Goal: Task Accomplishment & Management: Manage account settings

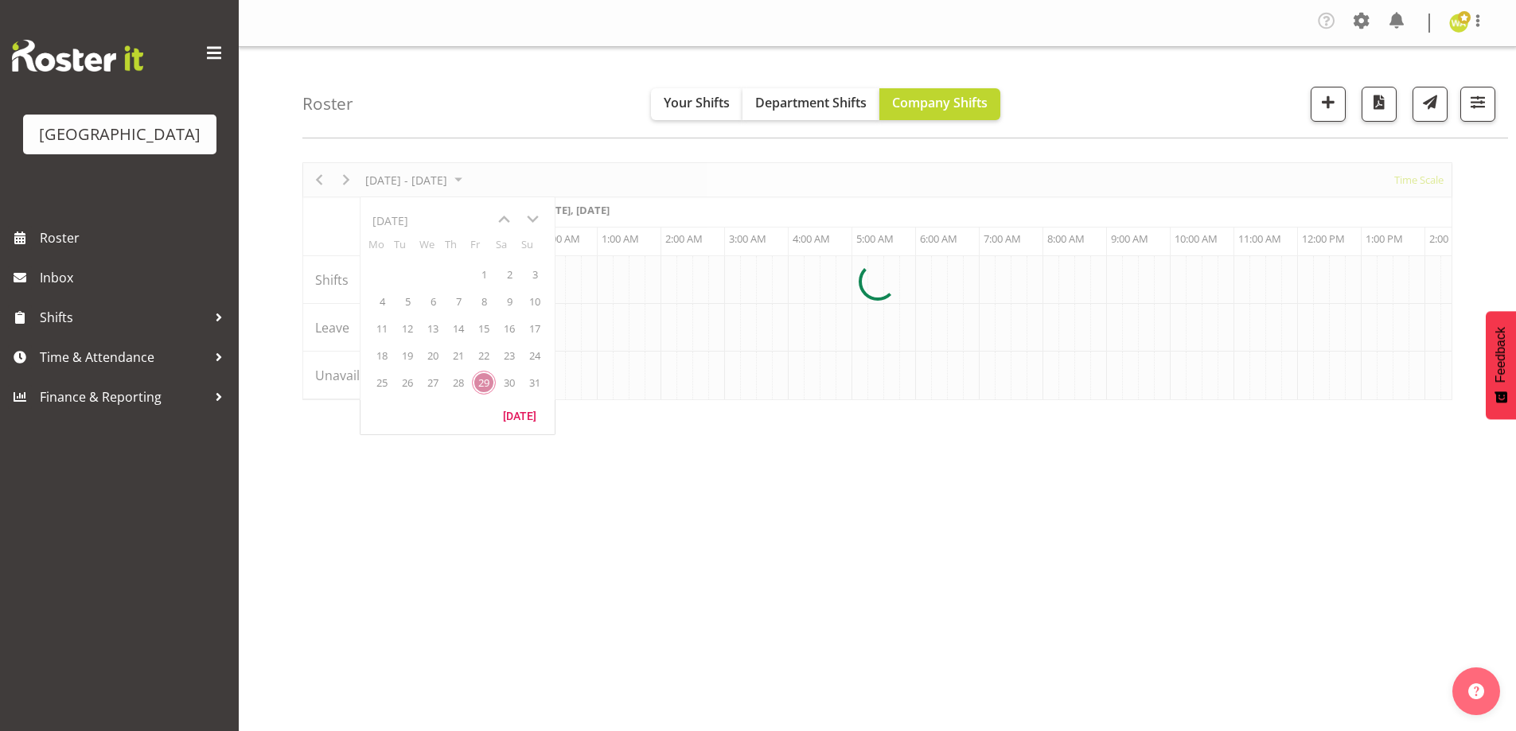
scroll to position [0, 6111]
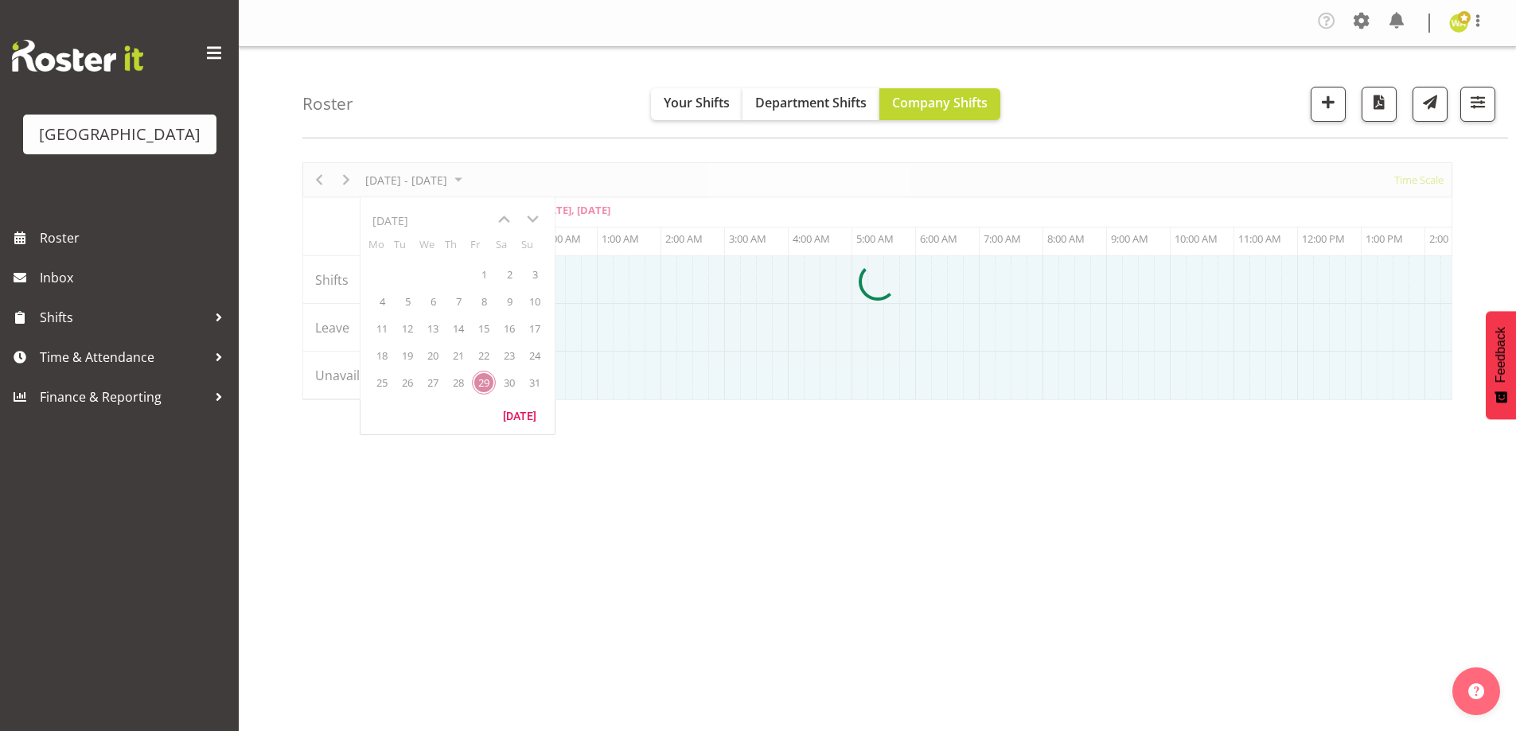
click at [534, 219] on div at bounding box center [877, 281] width 1150 height 238
click at [441, 188] on div at bounding box center [877, 281] width 1150 height 238
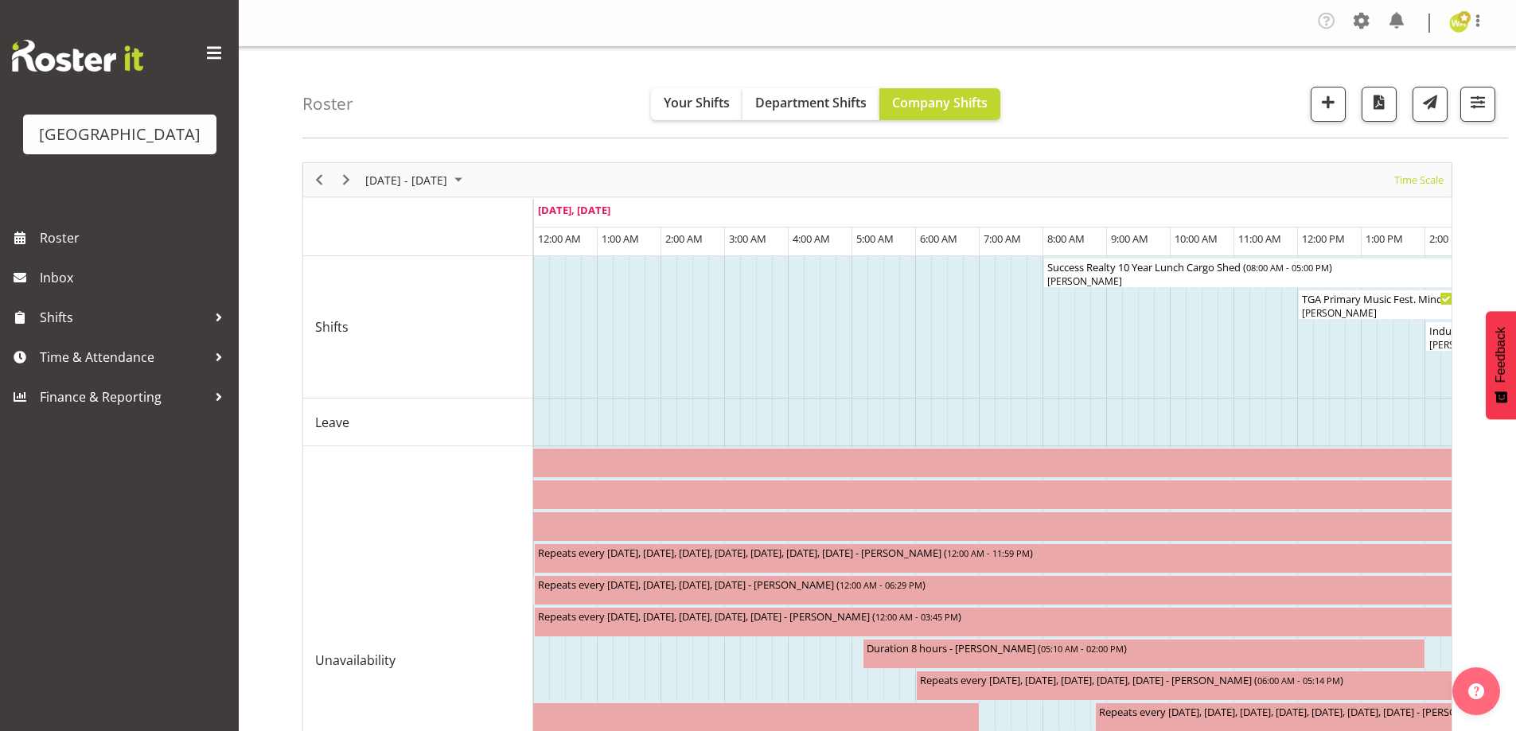
click at [458, 168] on div "[DATE] - [DATE]" at bounding box center [416, 179] width 112 height 33
click at [532, 214] on span "next month" at bounding box center [533, 219] width 28 height 29
click at [408, 306] on span "9" at bounding box center [407, 302] width 24 height 24
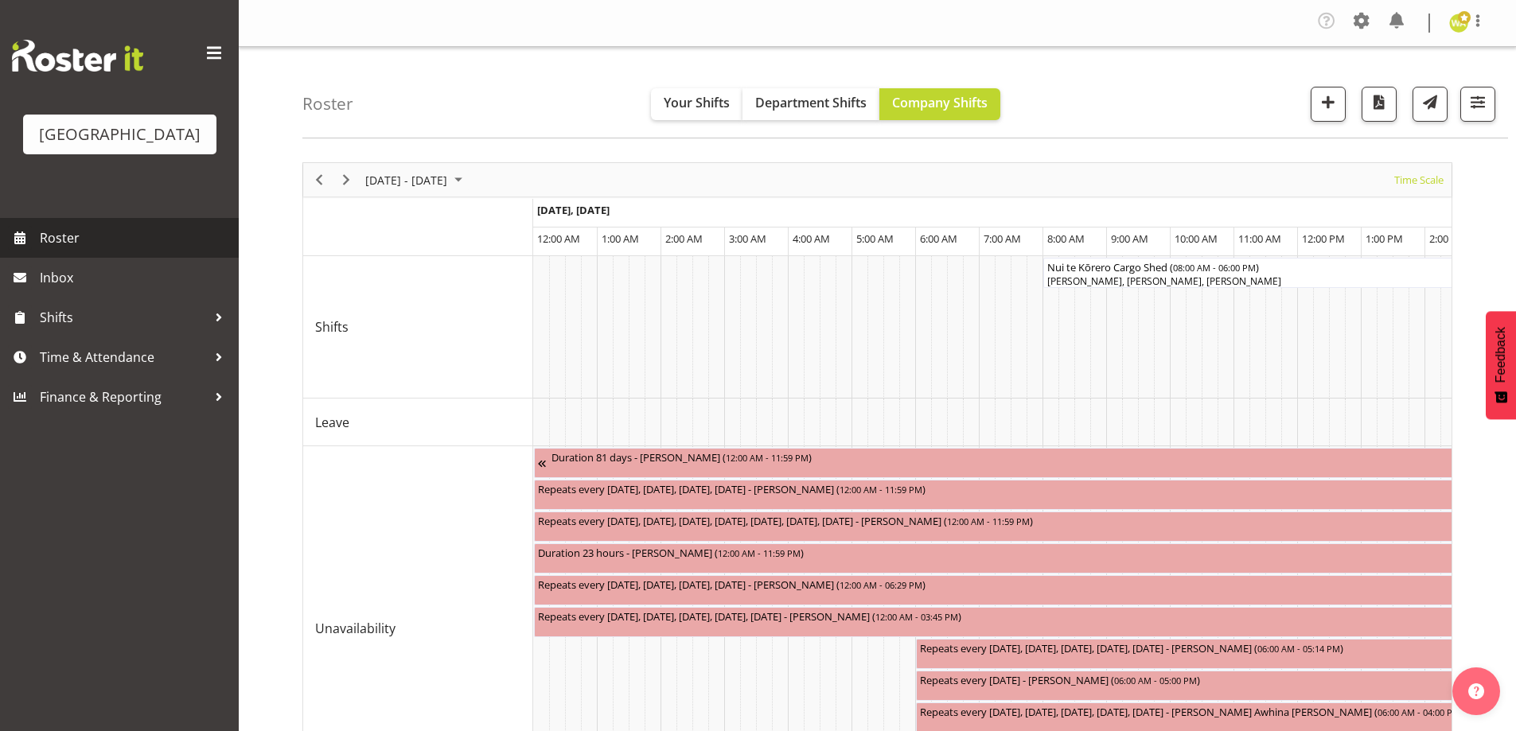
click at [76, 250] on span "Roster" at bounding box center [135, 238] width 191 height 24
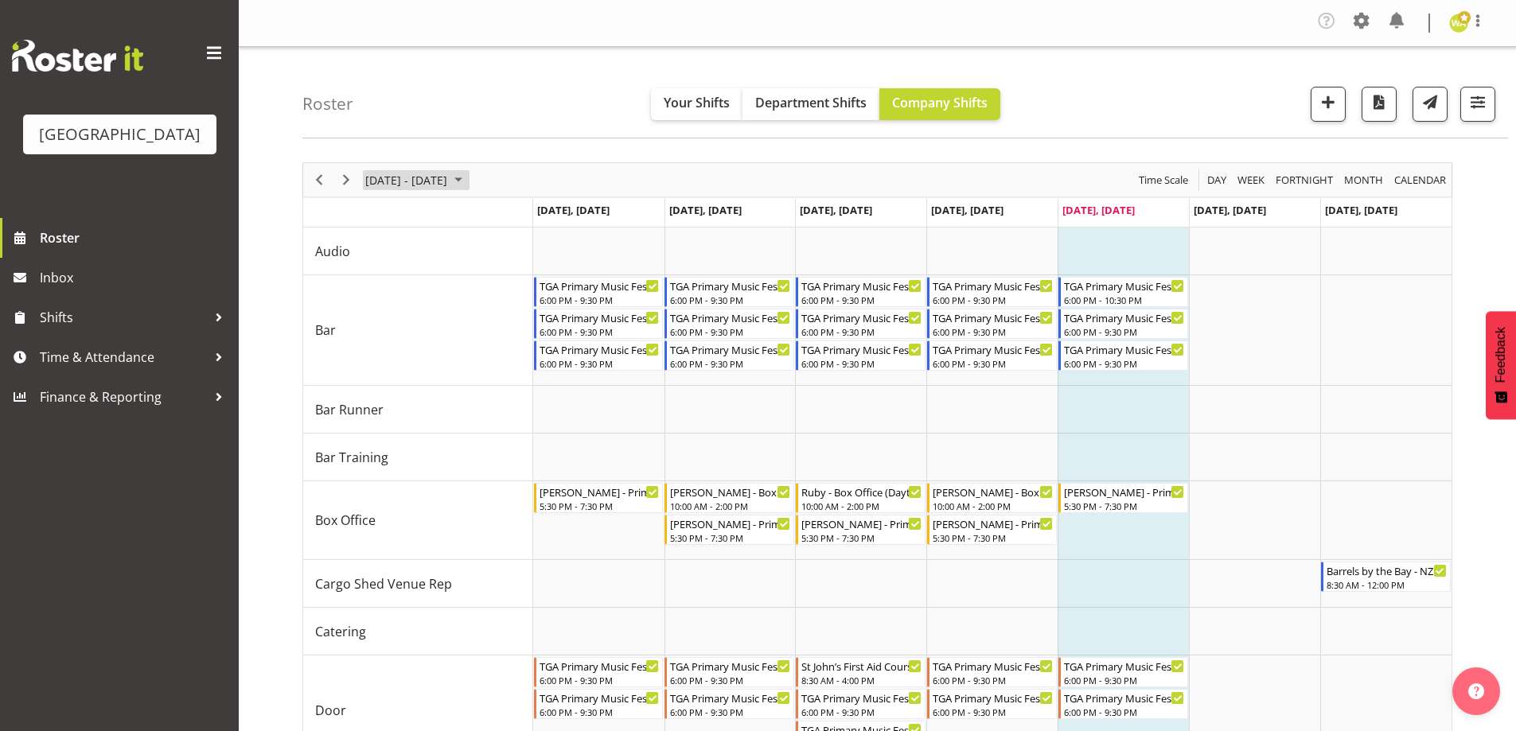
click at [447, 173] on span "[DATE] - [DATE]" at bounding box center [406, 180] width 85 height 20
click at [535, 213] on span "next month" at bounding box center [533, 219] width 28 height 29
click at [413, 306] on span "9" at bounding box center [407, 302] width 24 height 24
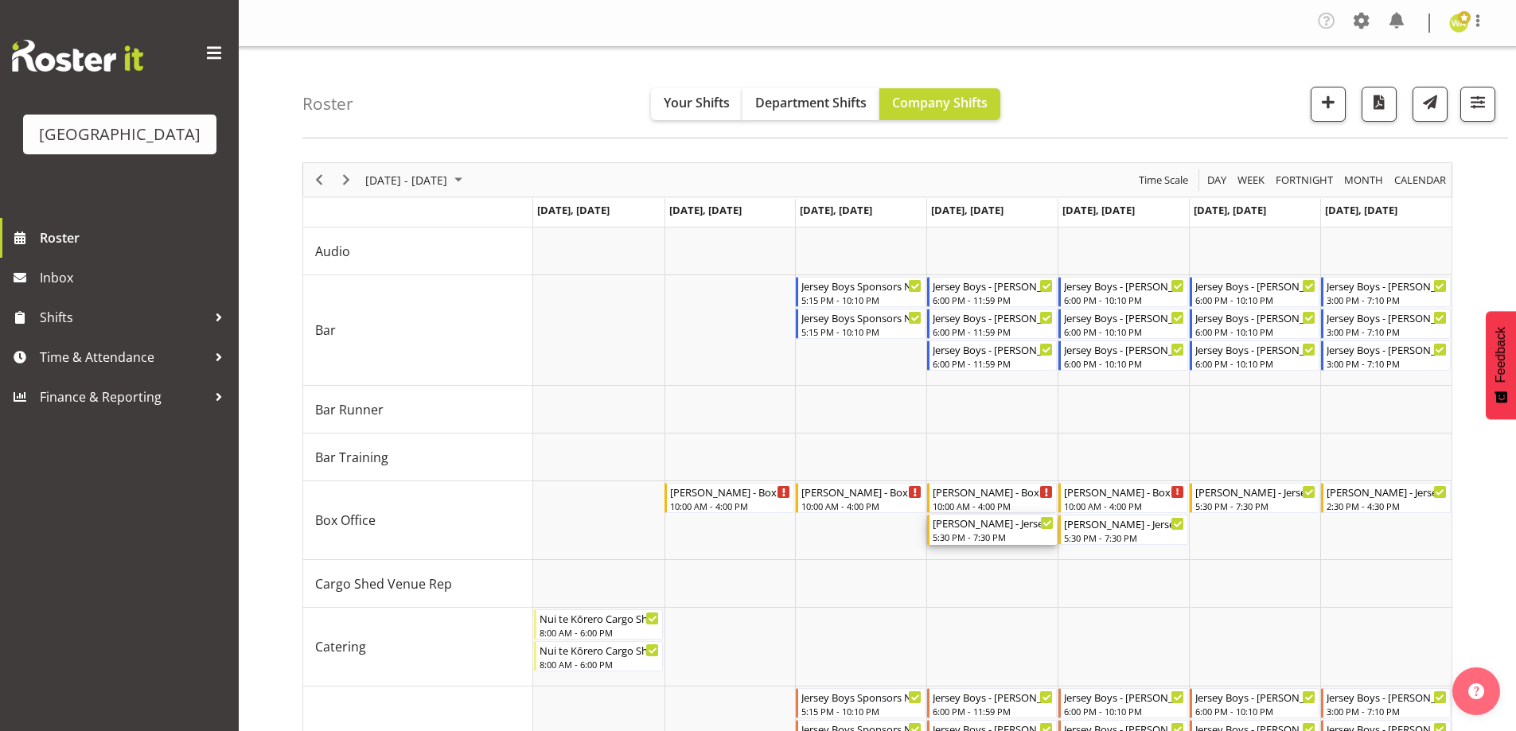
click at [1017, 531] on div "[PERSON_NAME] - Jersey Boys - Box Office - [PERSON_NAME] 5:30 PM - 7:30 PM" at bounding box center [993, 530] width 121 height 30
click at [0, 0] on div at bounding box center [0, 0] width 0 height 0
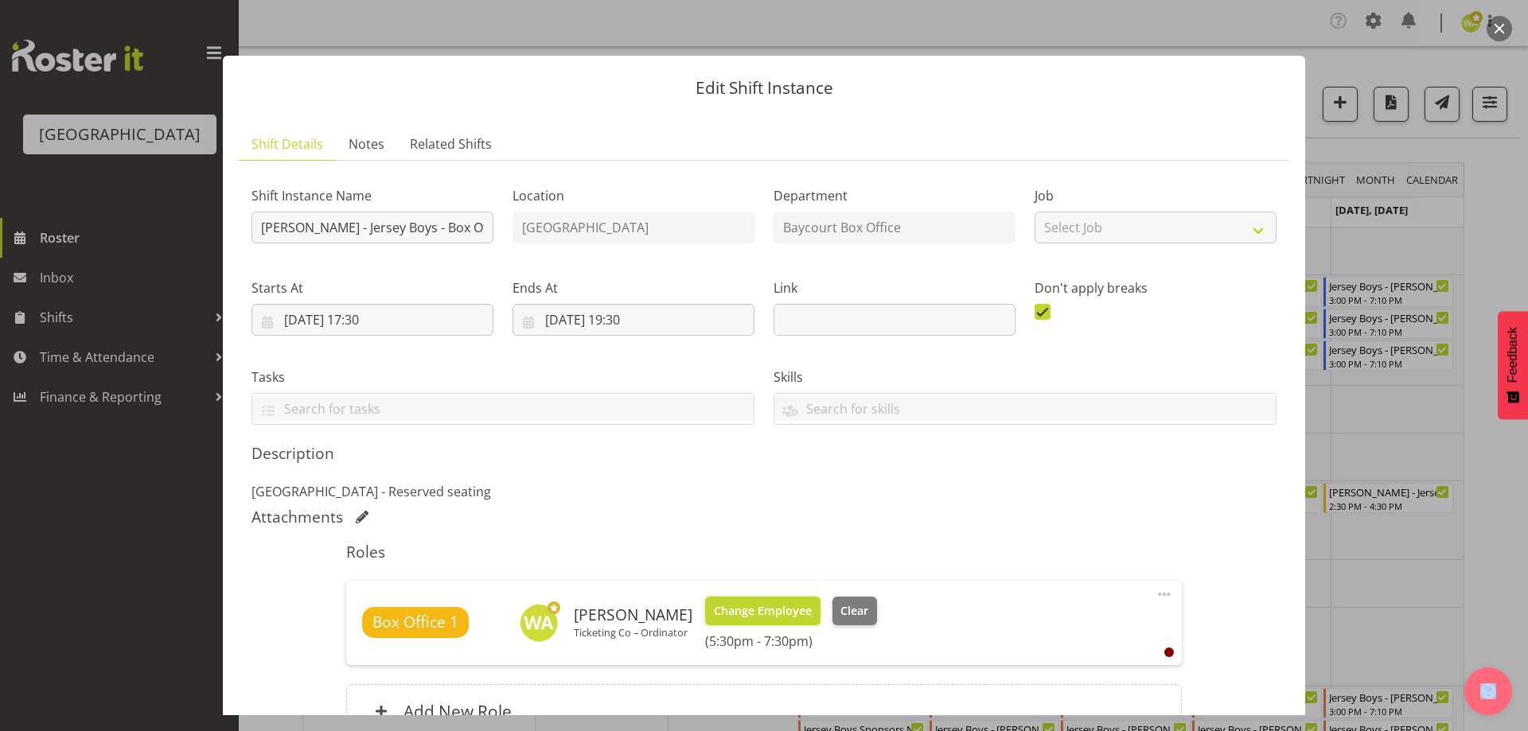
click at [784, 609] on span "Change Employee" at bounding box center [763, 611] width 98 height 18
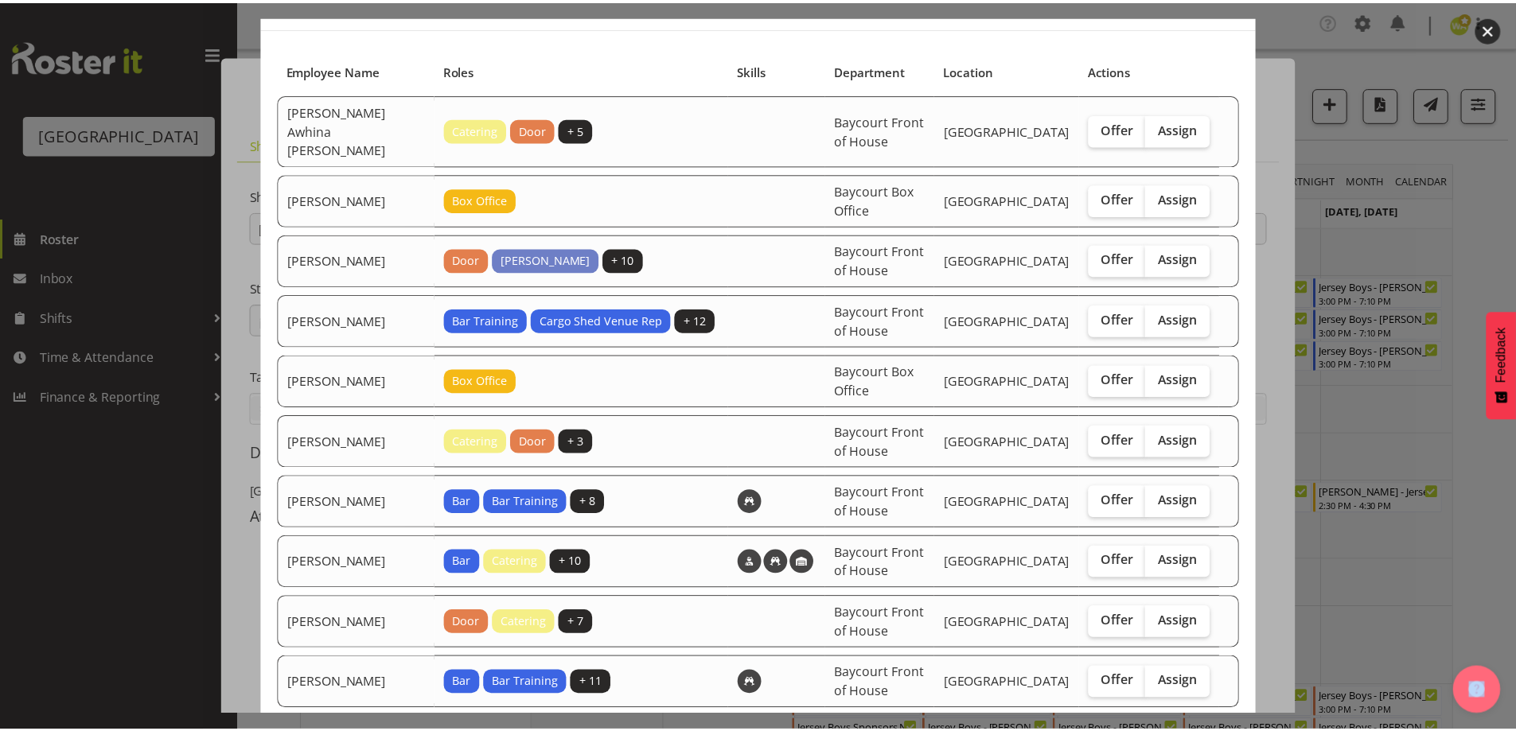
scroll to position [159, 0]
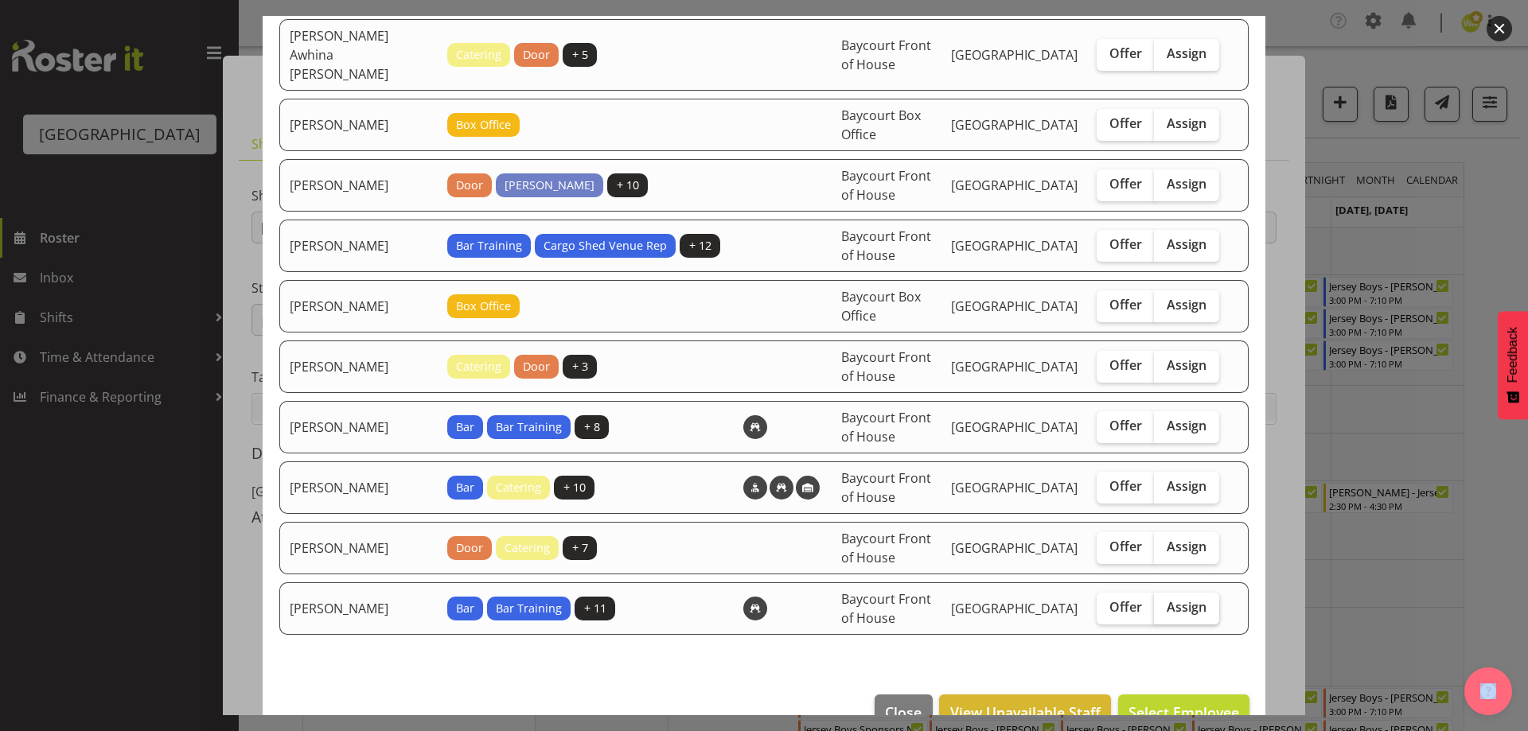
click at [1187, 599] on span "Assign" at bounding box center [1187, 607] width 40 height 16
click at [1164, 602] on input "Assign" at bounding box center [1159, 607] width 10 height 10
checkbox input "true"
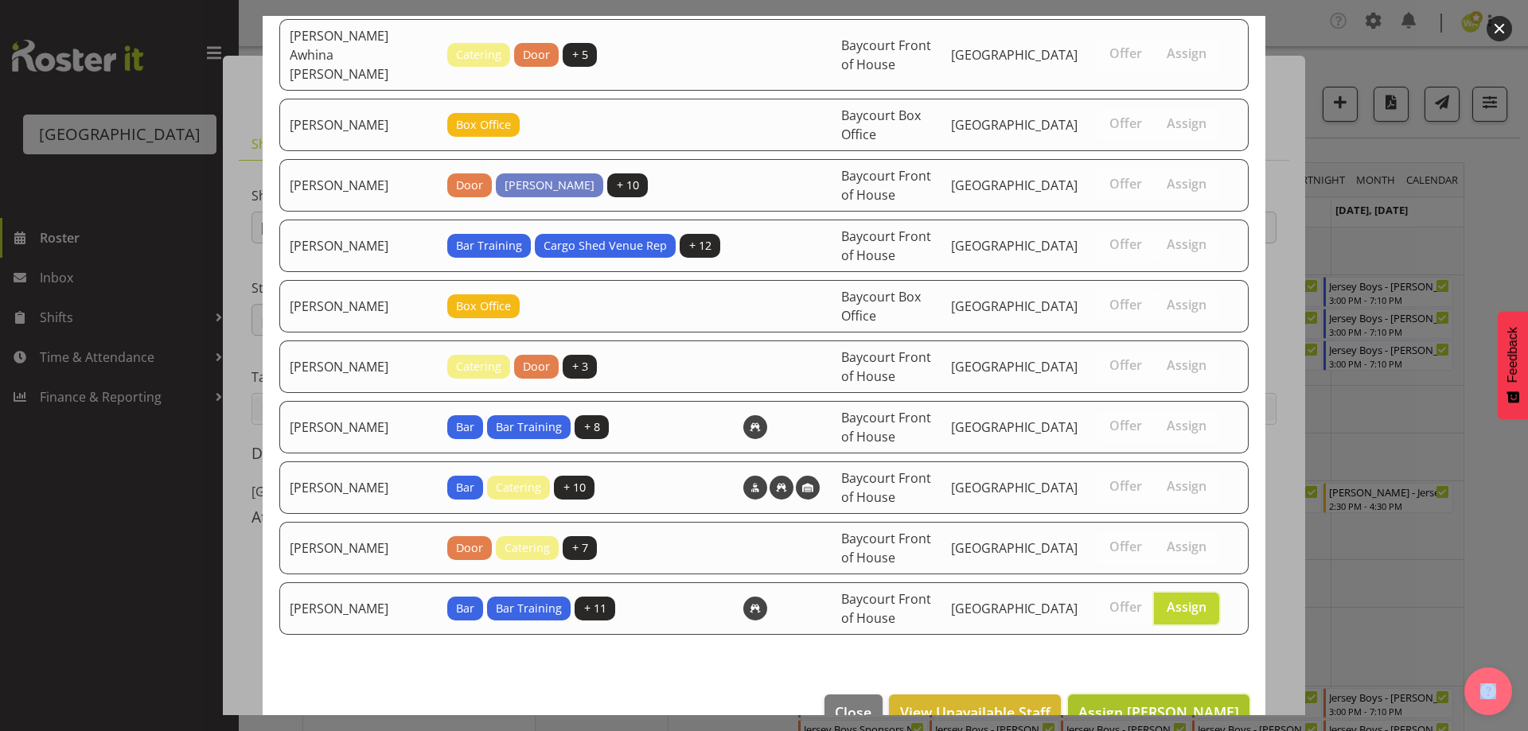
click at [1184, 703] on span "Assign [PERSON_NAME]" at bounding box center [1158, 712] width 161 height 19
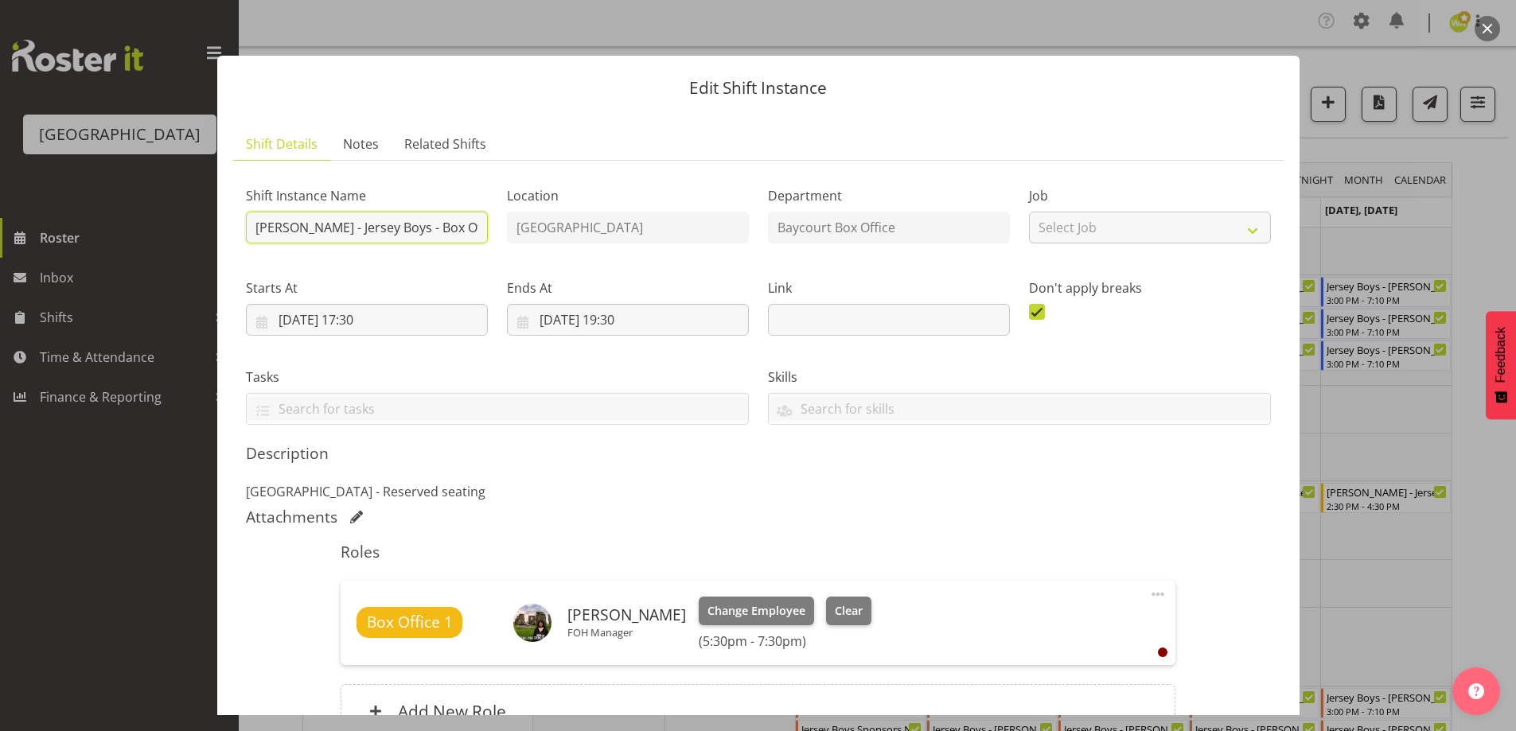
drag, startPoint x: 289, startPoint y: 227, endPoint x: 224, endPoint y: 227, distance: 65.2
click at [224, 227] on section "Shift Details Notes Related Shifts Shift Instance Name [PERSON_NAME] - Jersey B…" at bounding box center [758, 458] width 1082 height 693
type input "[PERSON_NAME] - Jersey Boys - Box Office"
click at [1057, 533] on div "Roles Box Office 1 [PERSON_NAME] FOH Manager Change Employee Clear (5:30pm - 7:…" at bounding box center [758, 645] width 854 height 224
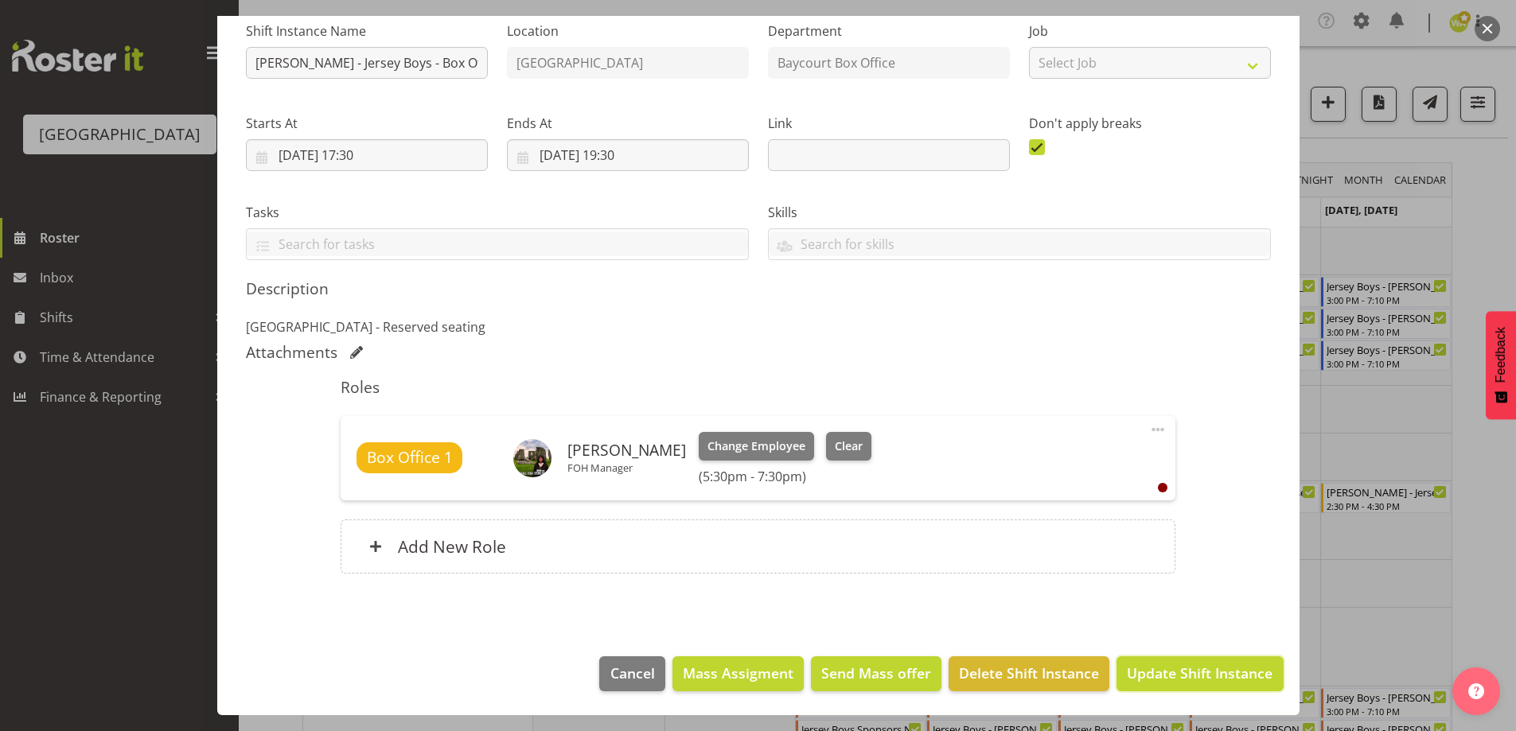
click at [1174, 671] on span "Update Shift Instance" at bounding box center [1200, 673] width 146 height 21
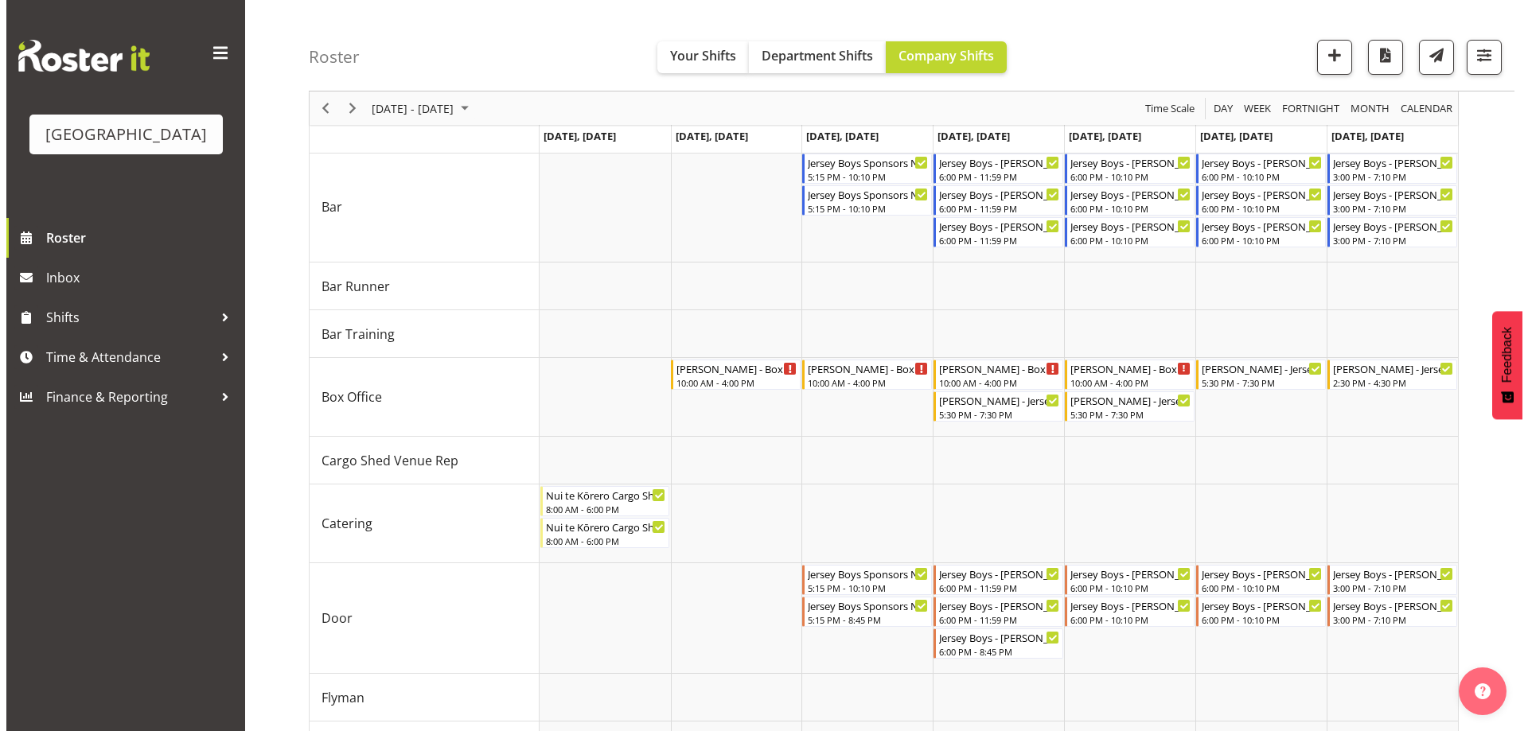
scroll to position [147, 0]
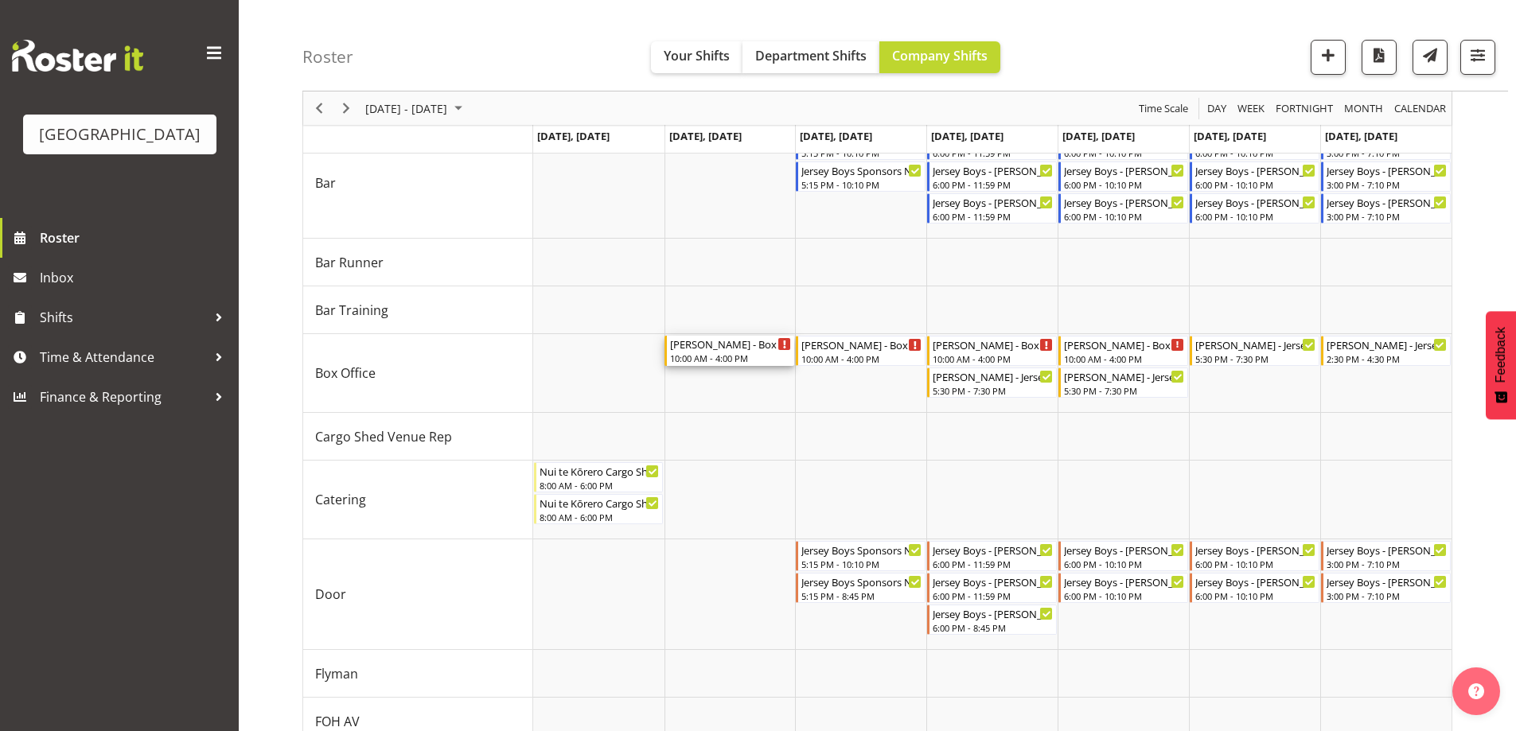
click at [740, 345] on div "[PERSON_NAME] - Box Office (Daytime Shifts) - Unfilled" at bounding box center [730, 344] width 121 height 16
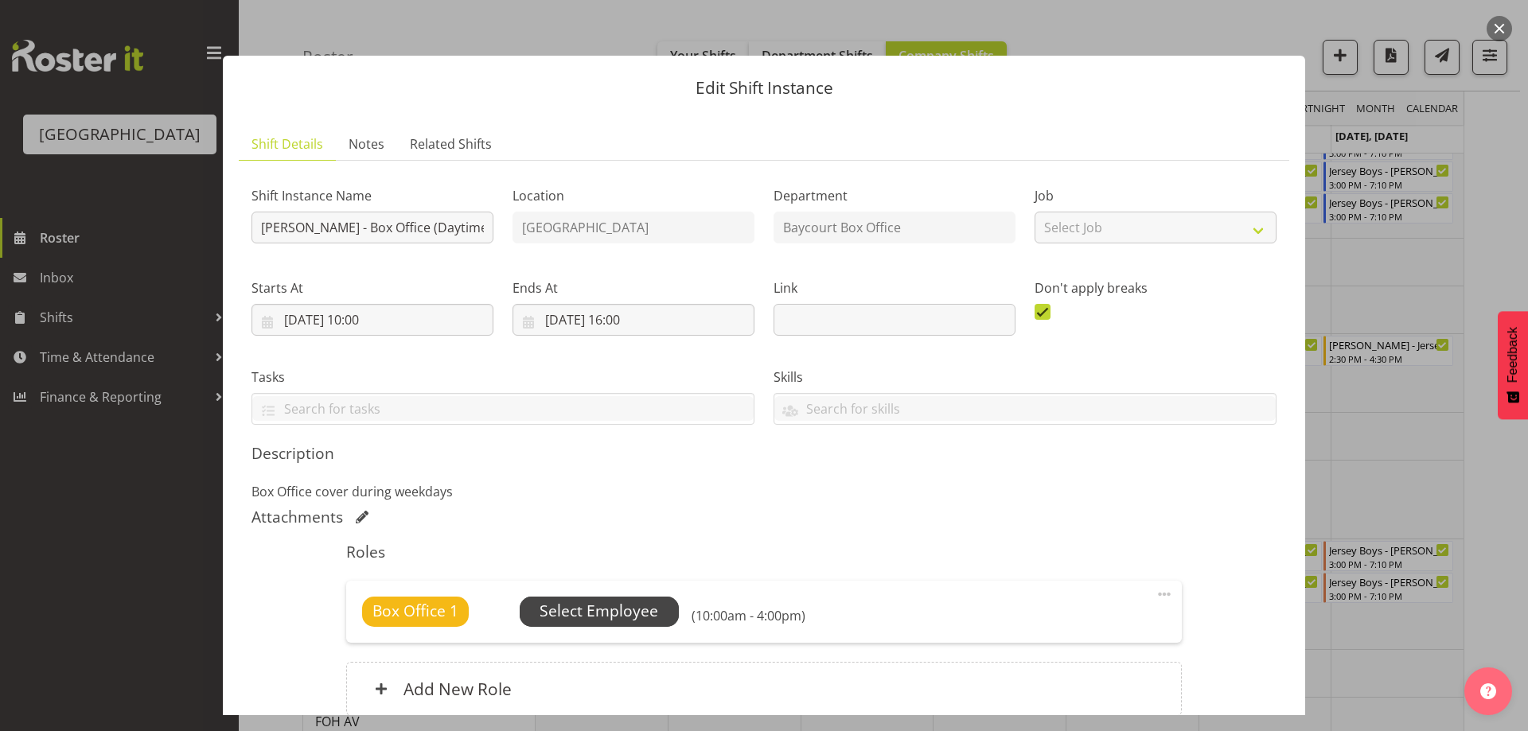
click at [629, 604] on span "Select Employee" at bounding box center [598, 611] width 119 height 23
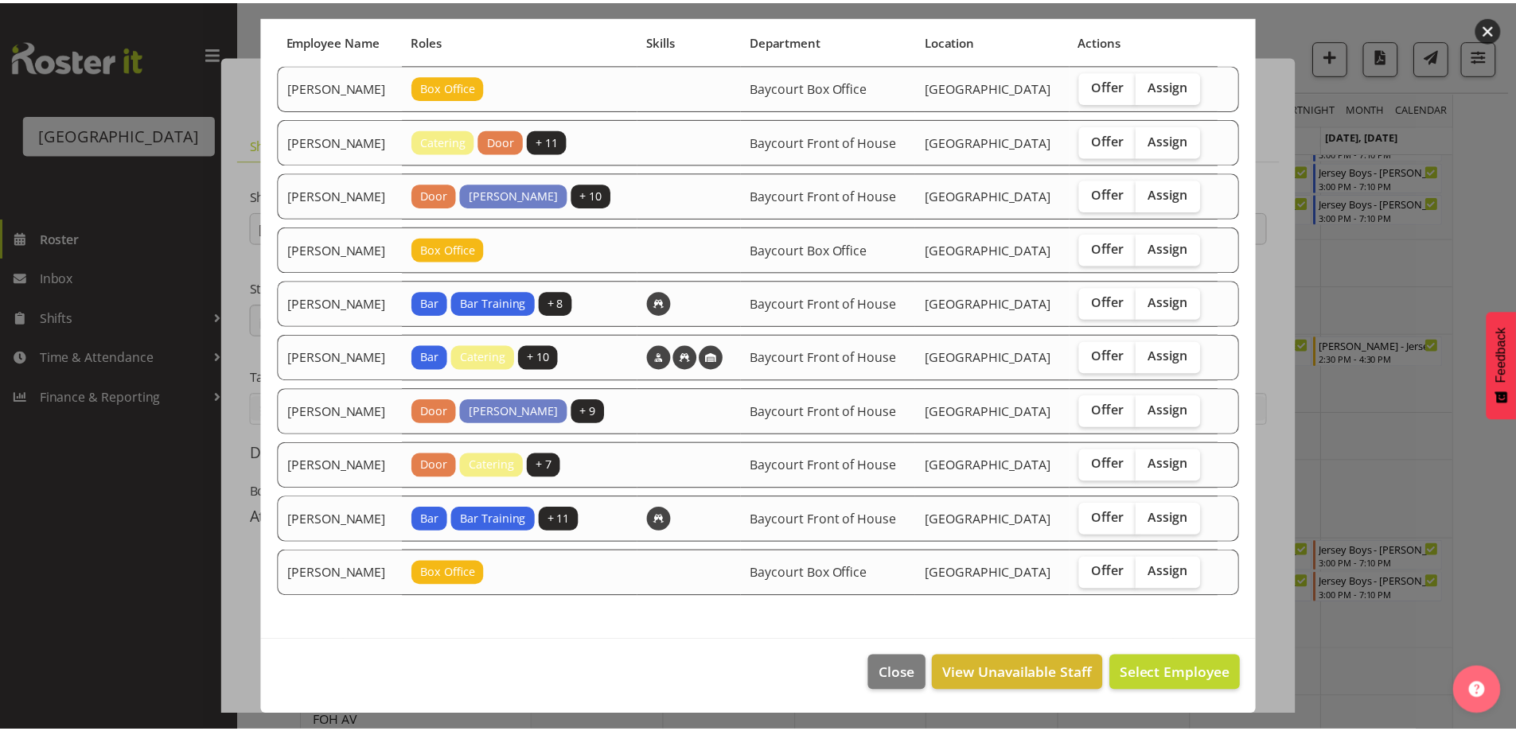
scroll to position [178, 0]
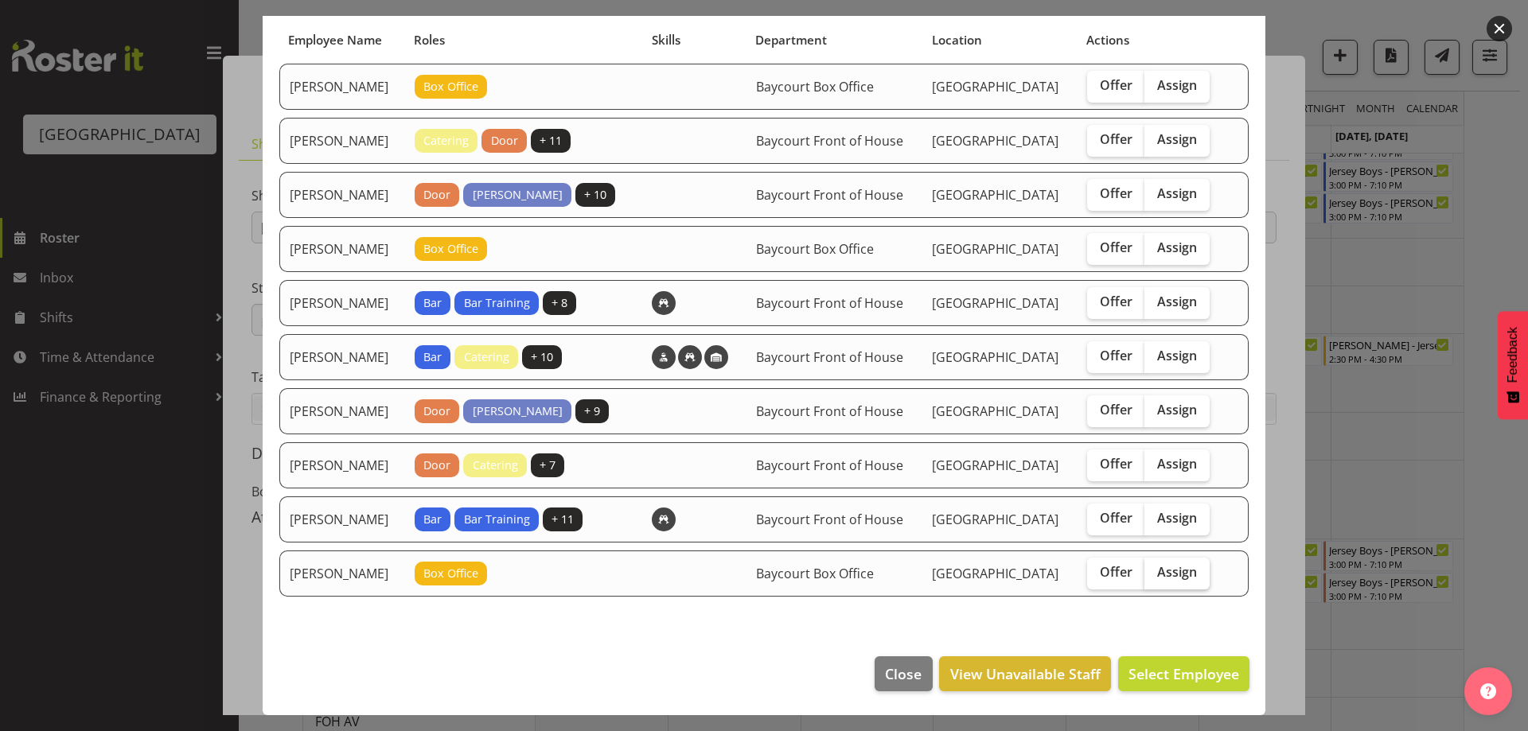
click at [1185, 570] on span "Assign" at bounding box center [1177, 572] width 40 height 16
click at [1155, 570] on input "Assign" at bounding box center [1149, 572] width 10 height 10
checkbox input "true"
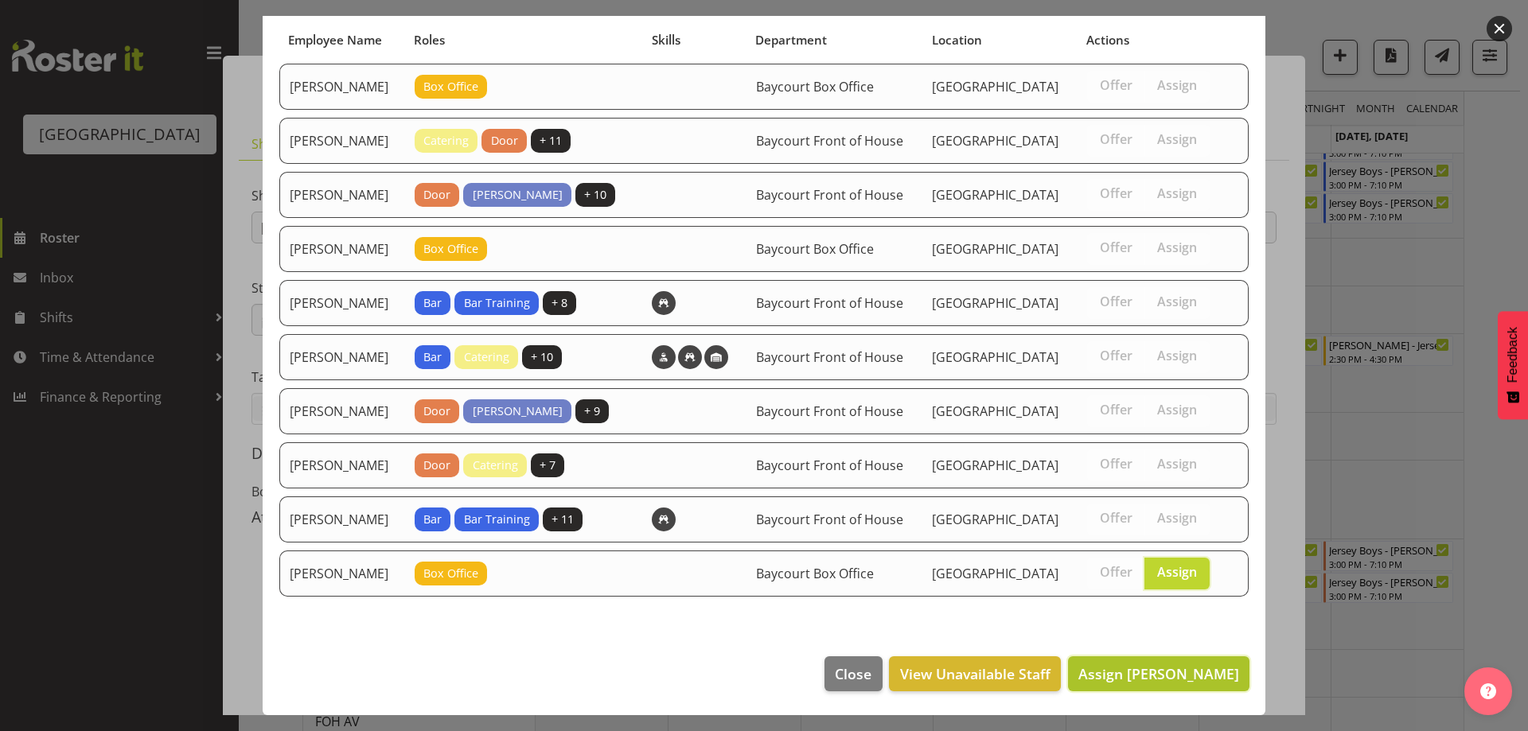
click at [1202, 668] on span "Assign [PERSON_NAME]" at bounding box center [1158, 673] width 161 height 19
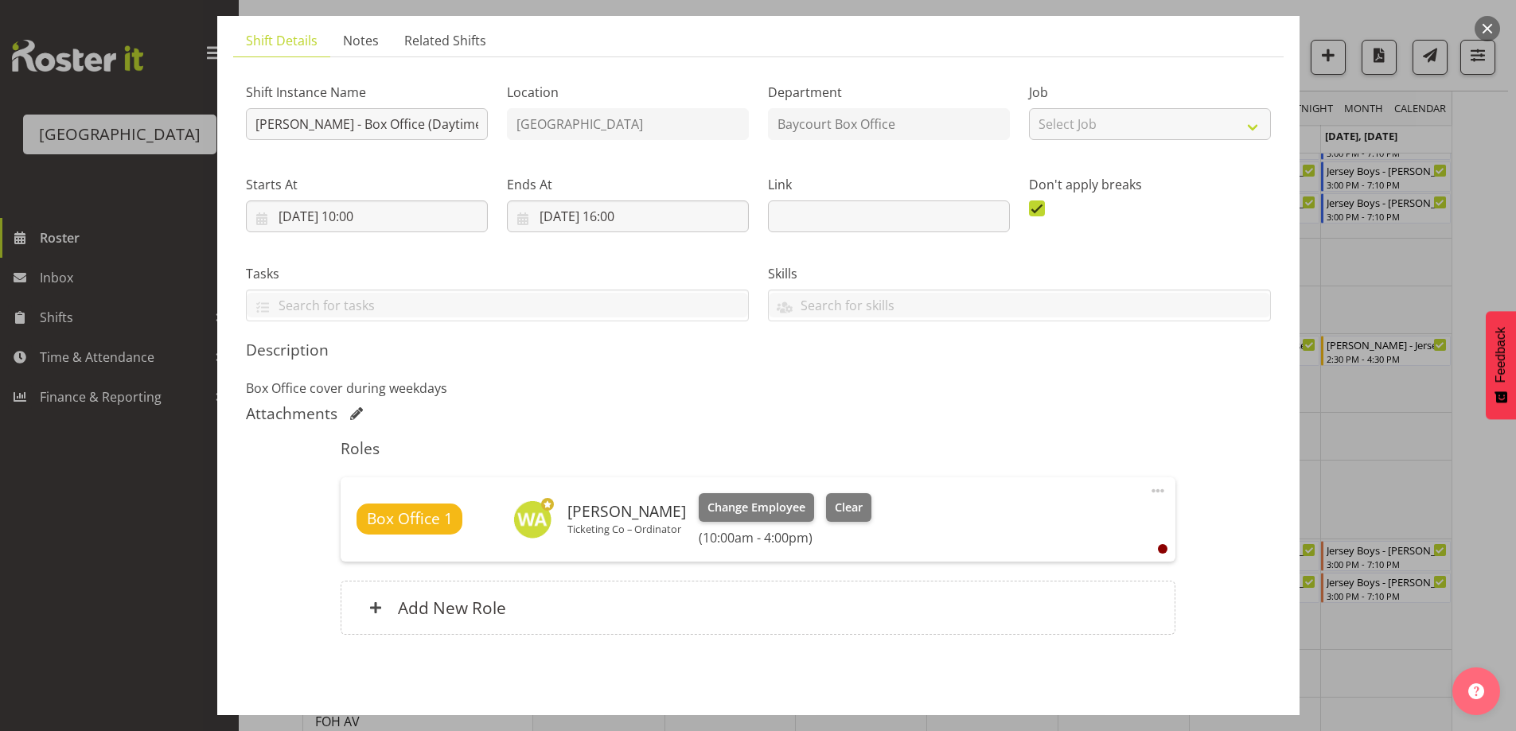
scroll to position [165, 0]
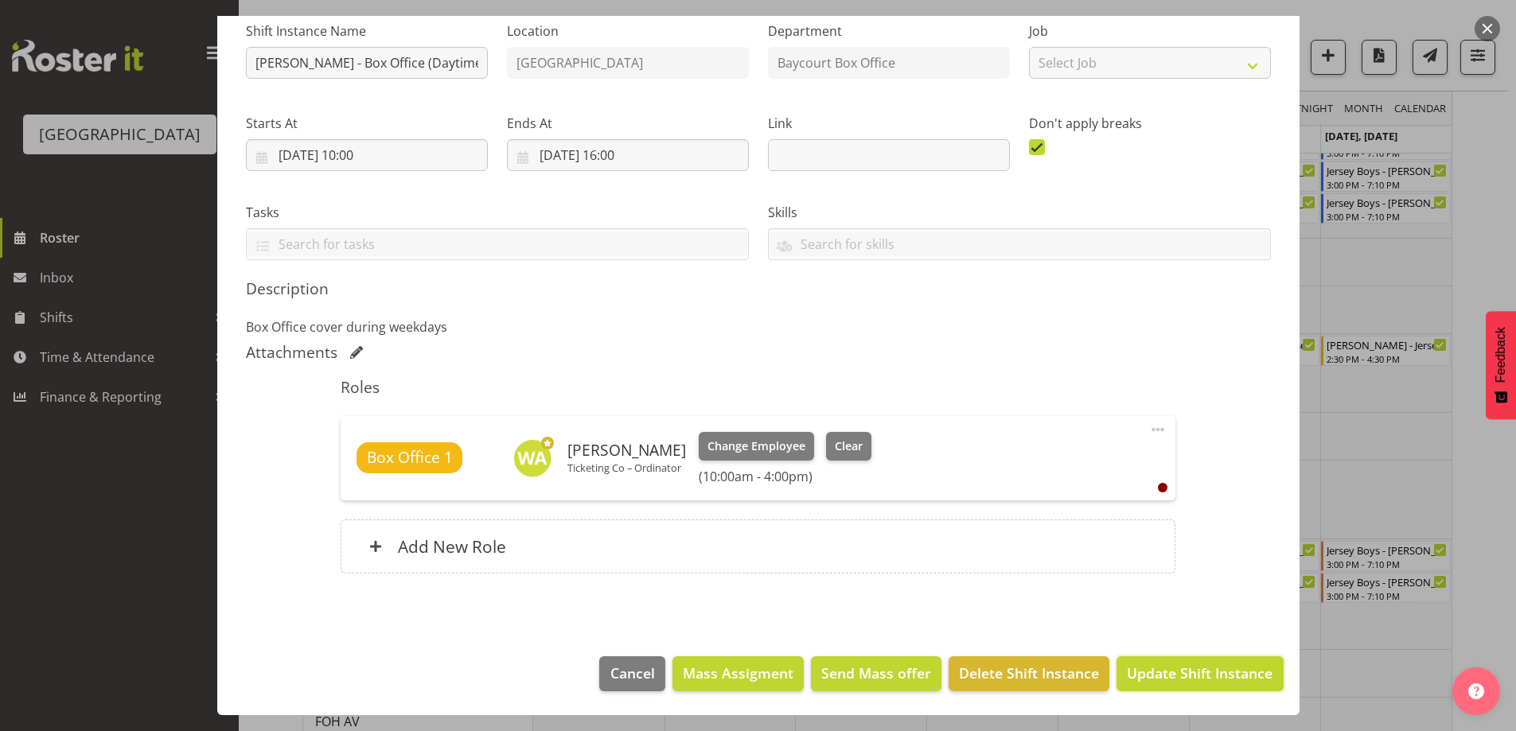
drag, startPoint x: 1198, startPoint y: 665, endPoint x: 1037, endPoint y: 323, distance: 378.0
click at [1037, 323] on div "Edit Shift Instance Shift Details Notes Related Shifts Shift Instance Name [PER…" at bounding box center [758, 200] width 1114 height 699
click at [619, 151] on input "[DATE] 16:00" at bounding box center [628, 155] width 242 height 32
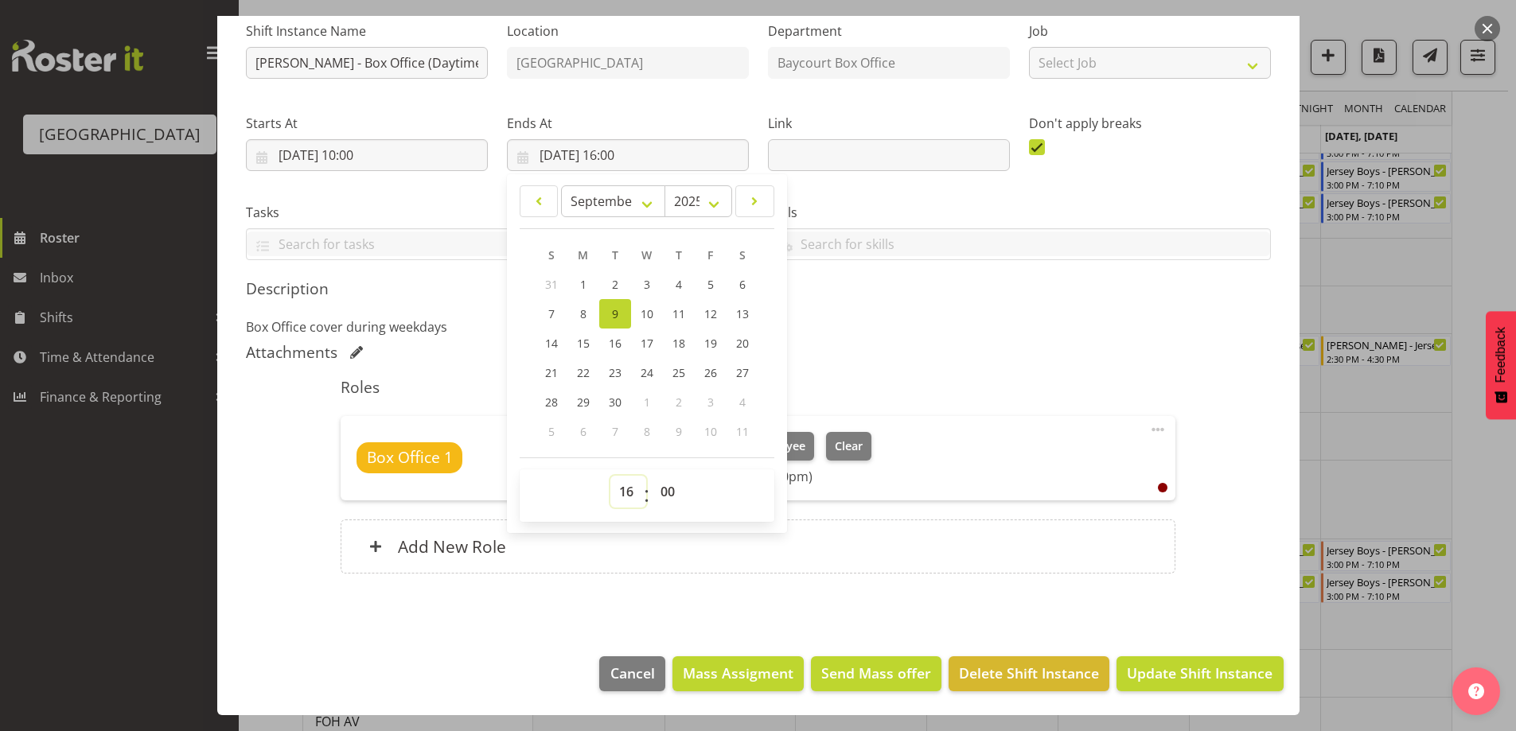
click at [624, 499] on select "00 01 02 03 04 05 06 07 08 09 10 11 12 13 14 15 16 17 18 19 20 21 22 23" at bounding box center [628, 492] width 36 height 32
select select "14"
click at [610, 476] on select "00 01 02 03 04 05 06 07 08 09 10 11 12 13 14 15 16 17 18 19 20 21 22 23" at bounding box center [628, 492] width 36 height 32
type input "[DATE] 14:00"
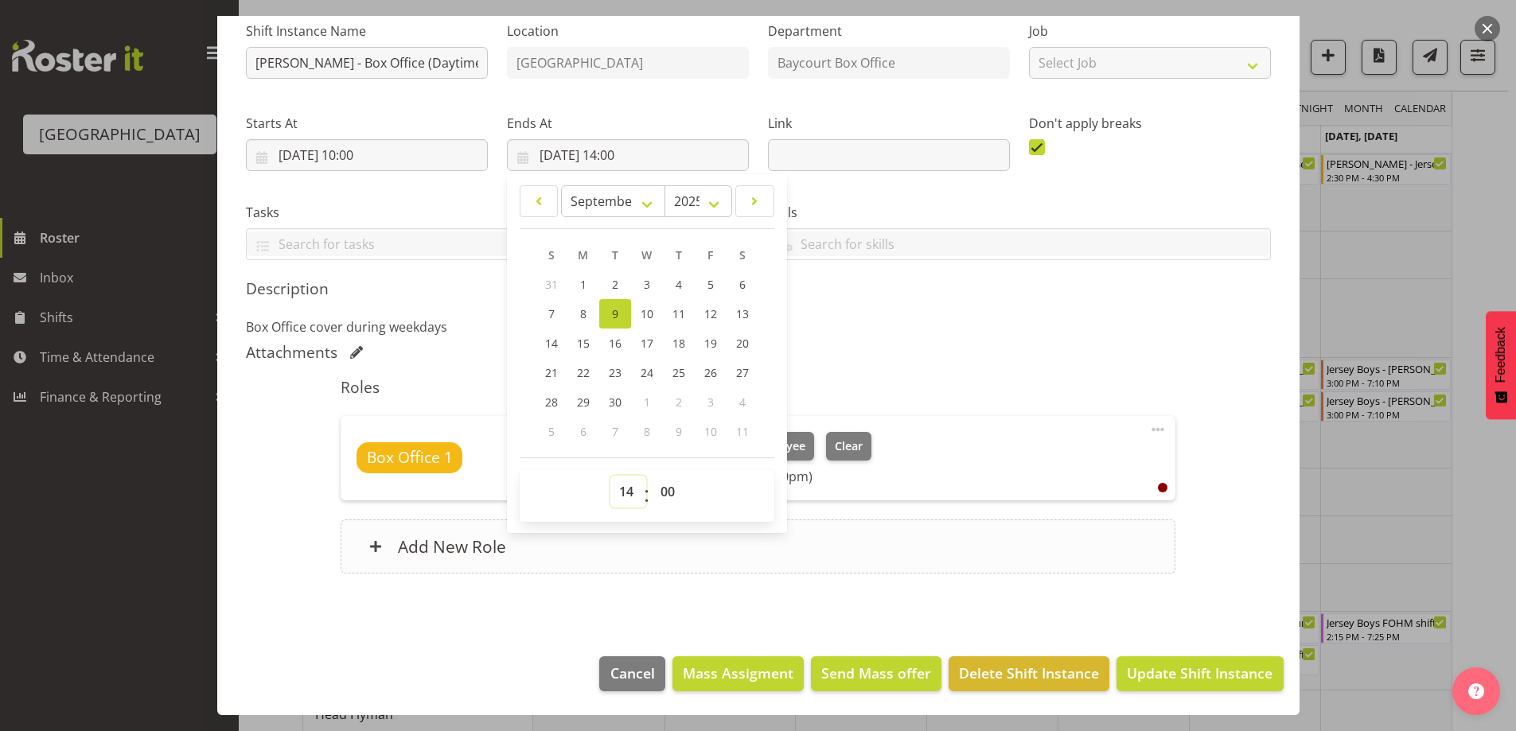
scroll to position [465, 0]
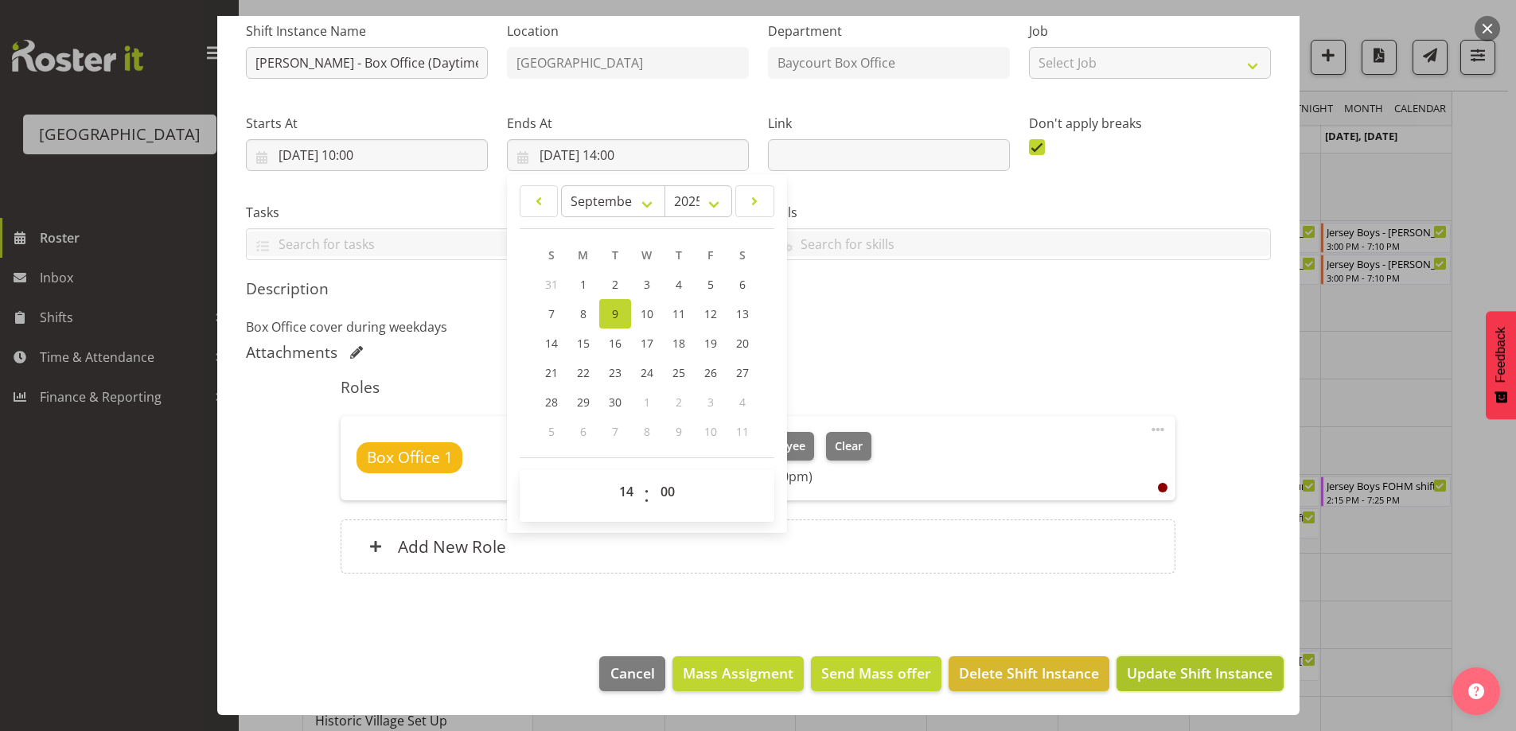
click at [1185, 669] on span "Update Shift Instance" at bounding box center [1200, 673] width 146 height 21
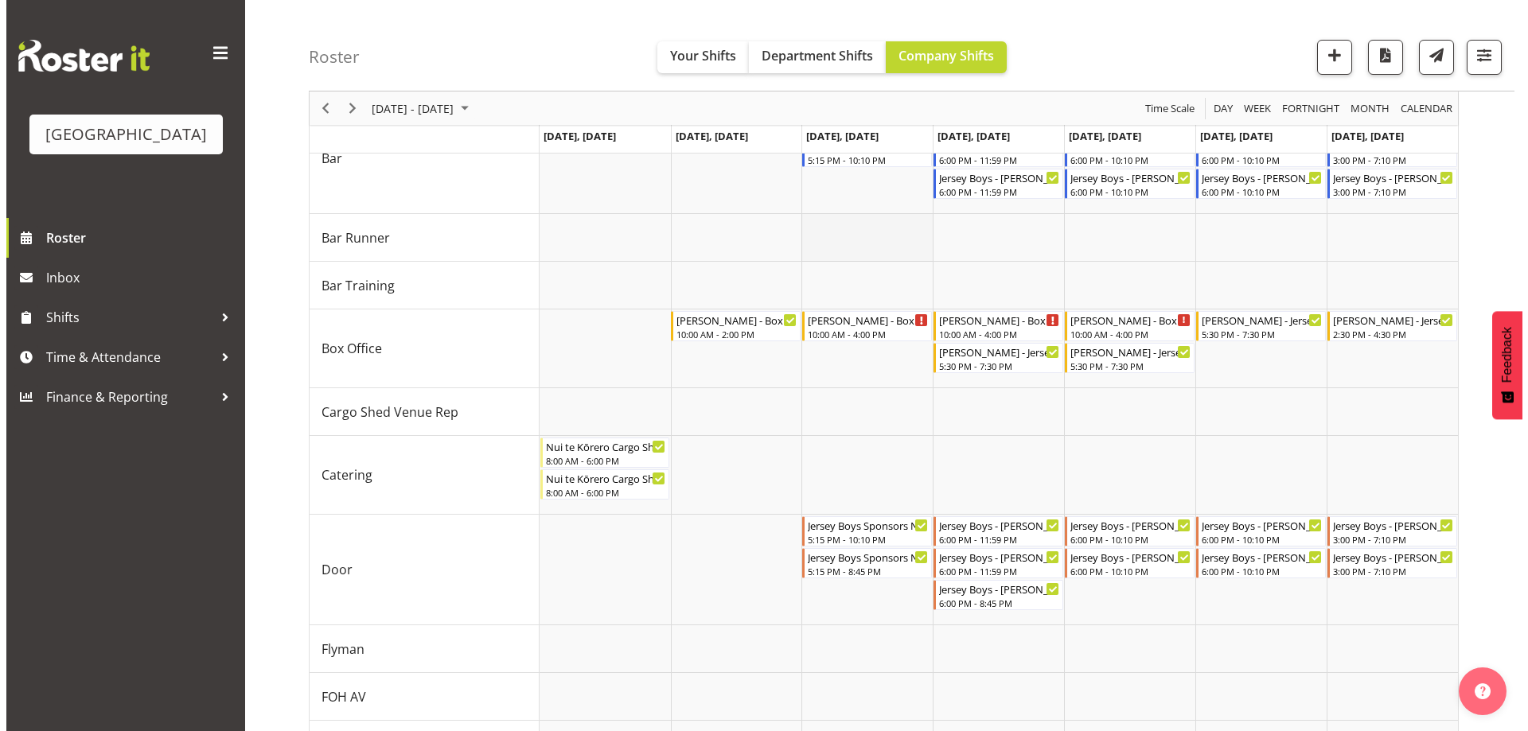
scroll to position [147, 0]
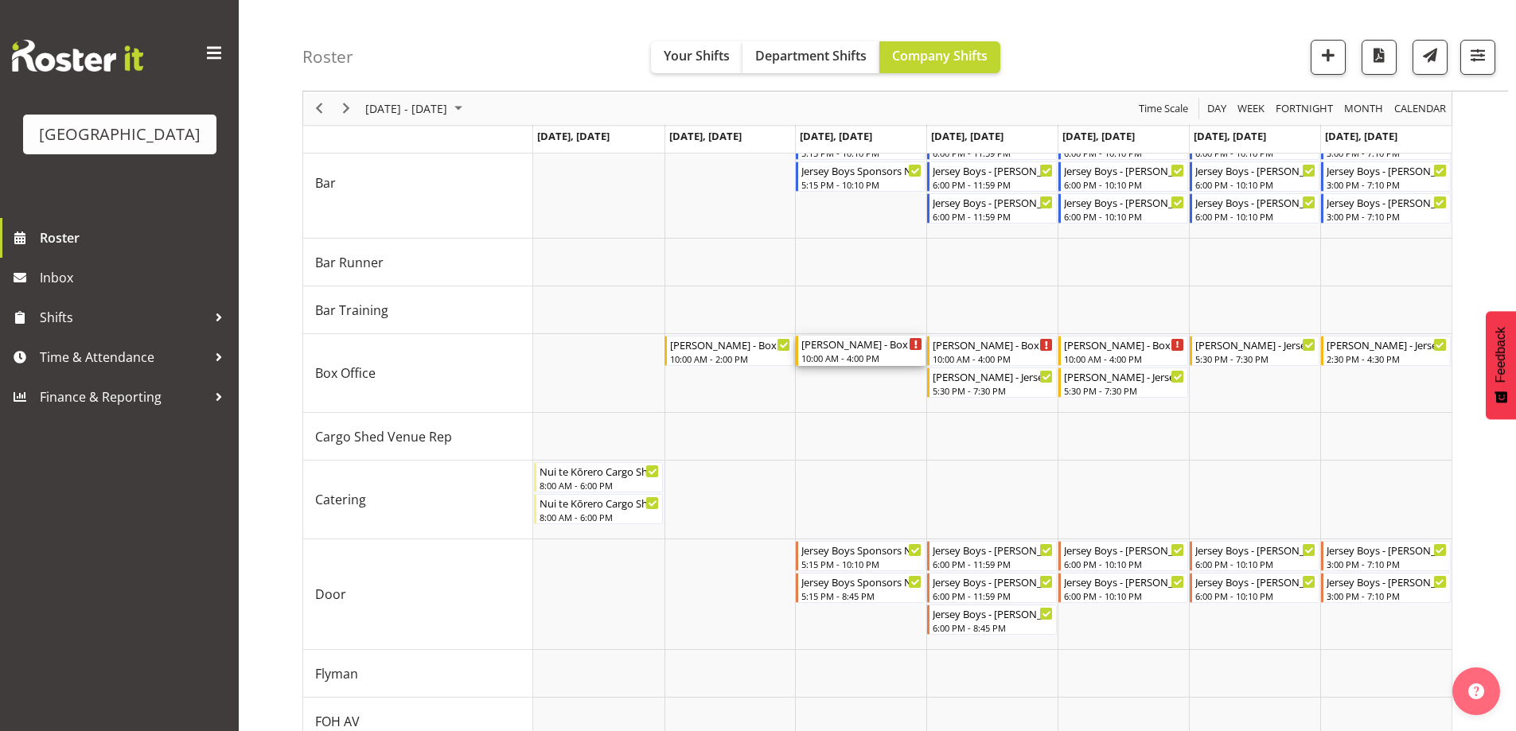
click at [852, 353] on div "10:00 AM - 4:00 PM" at bounding box center [861, 358] width 121 height 13
click at [0, 0] on div at bounding box center [0, 0] width 0 height 0
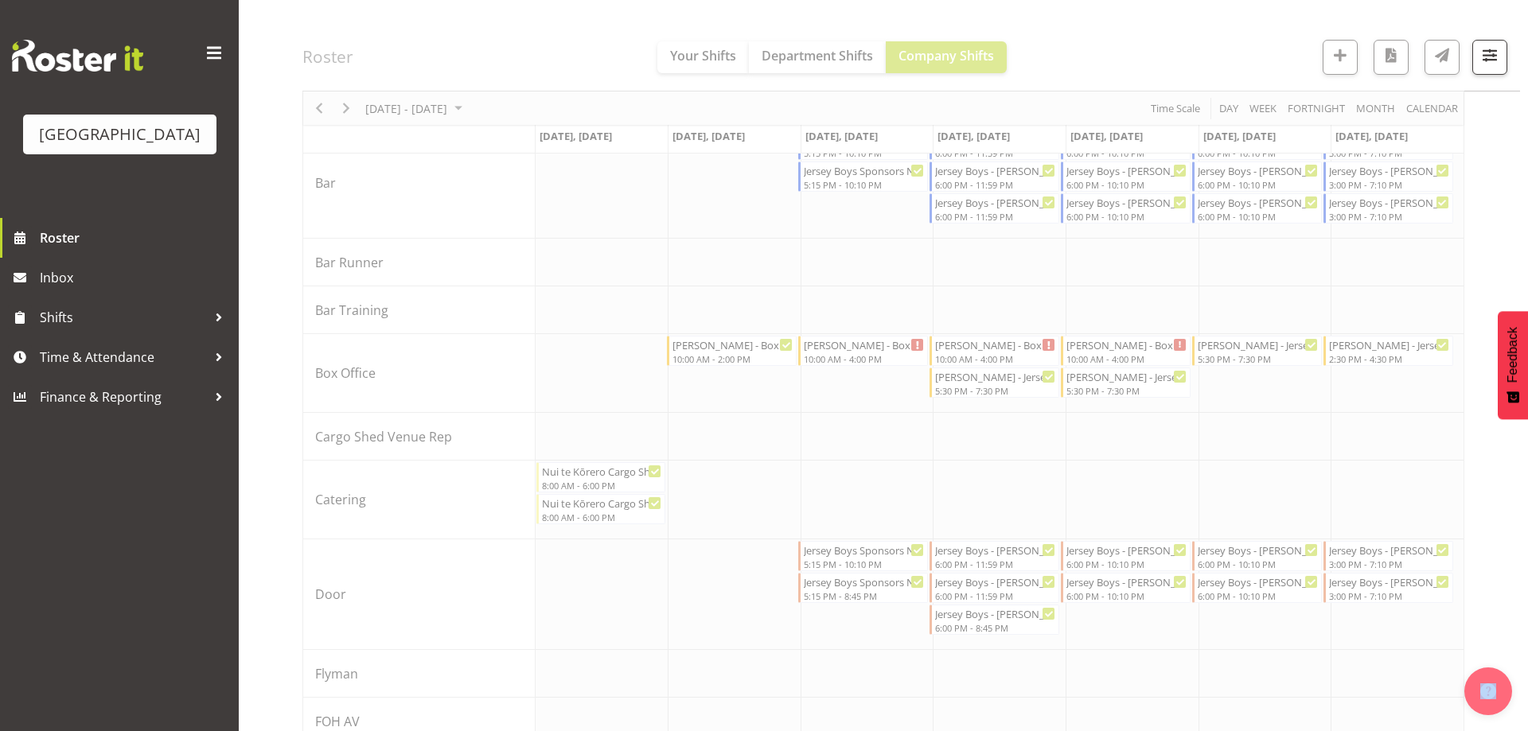
select select "8"
select select "2025"
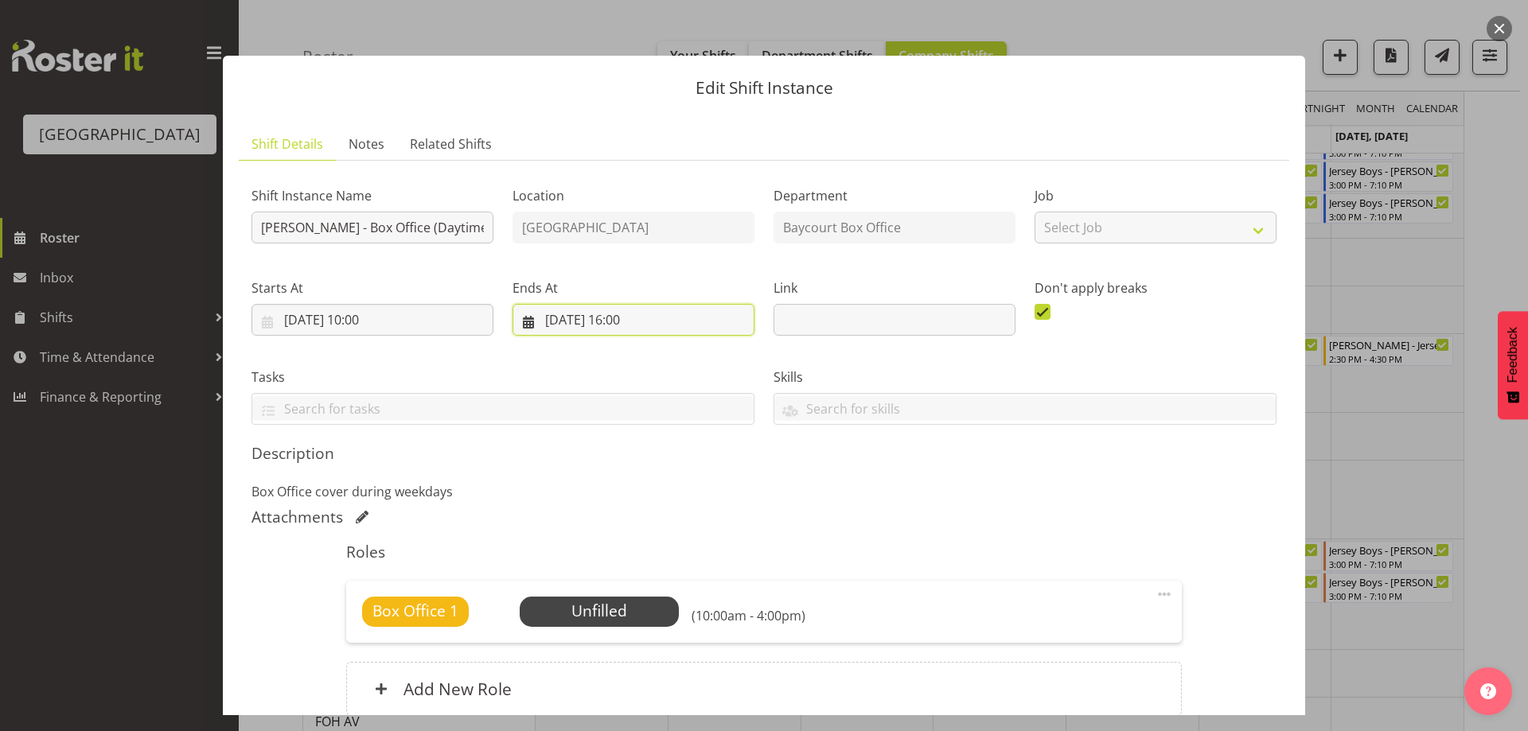
click at [622, 316] on input "[DATE] 16:00" at bounding box center [633, 320] width 242 height 32
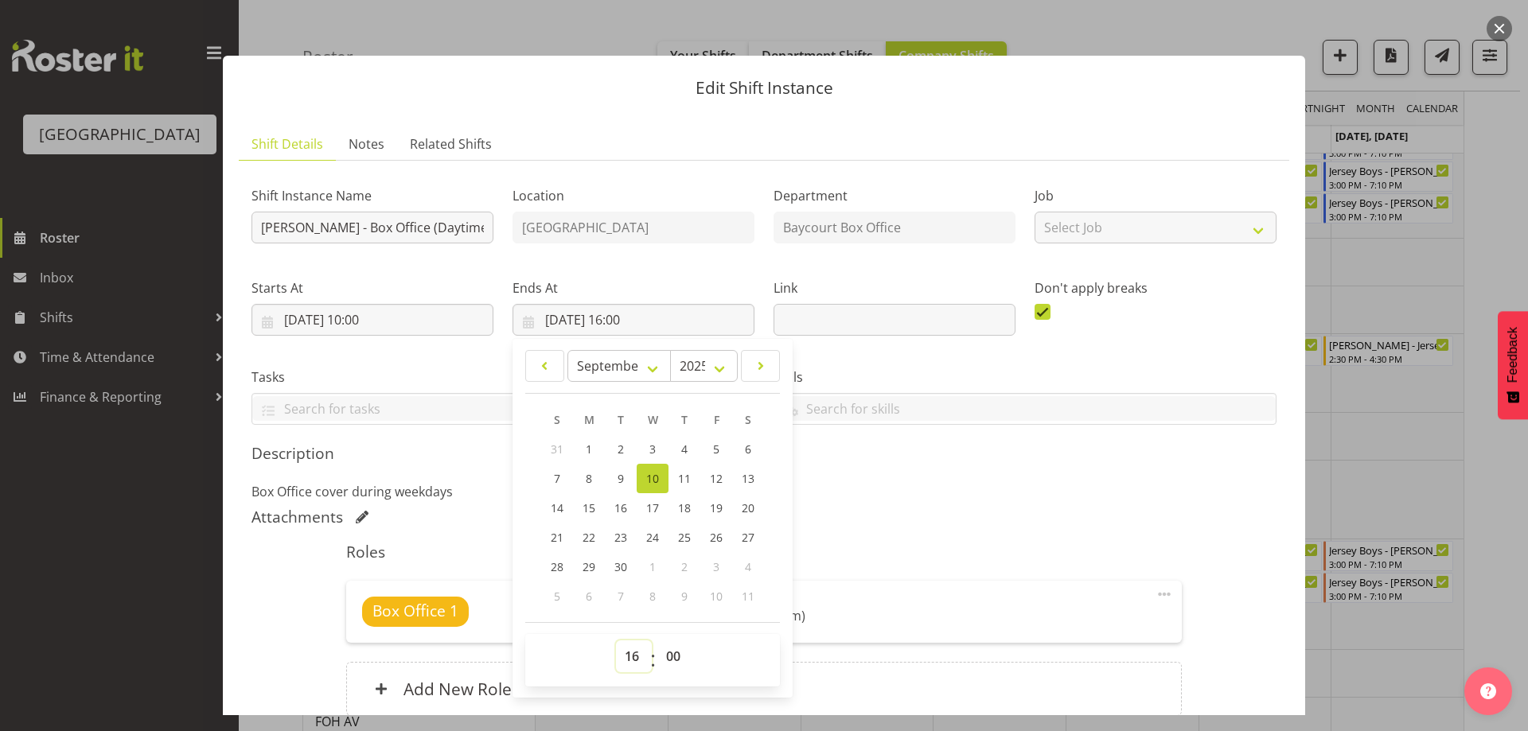
click at [632, 660] on select "00 01 02 03 04 05 06 07 08 09 10 11 12 13 14 15 16 17 18 19 20 21 22 23" at bounding box center [634, 657] width 36 height 32
select select "14"
click at [616, 641] on select "00 01 02 03 04 05 06 07 08 09 10 11 12 13 14 15 16 17 18 19 20 21 22 23" at bounding box center [634, 657] width 36 height 32
type input "[DATE] 14:00"
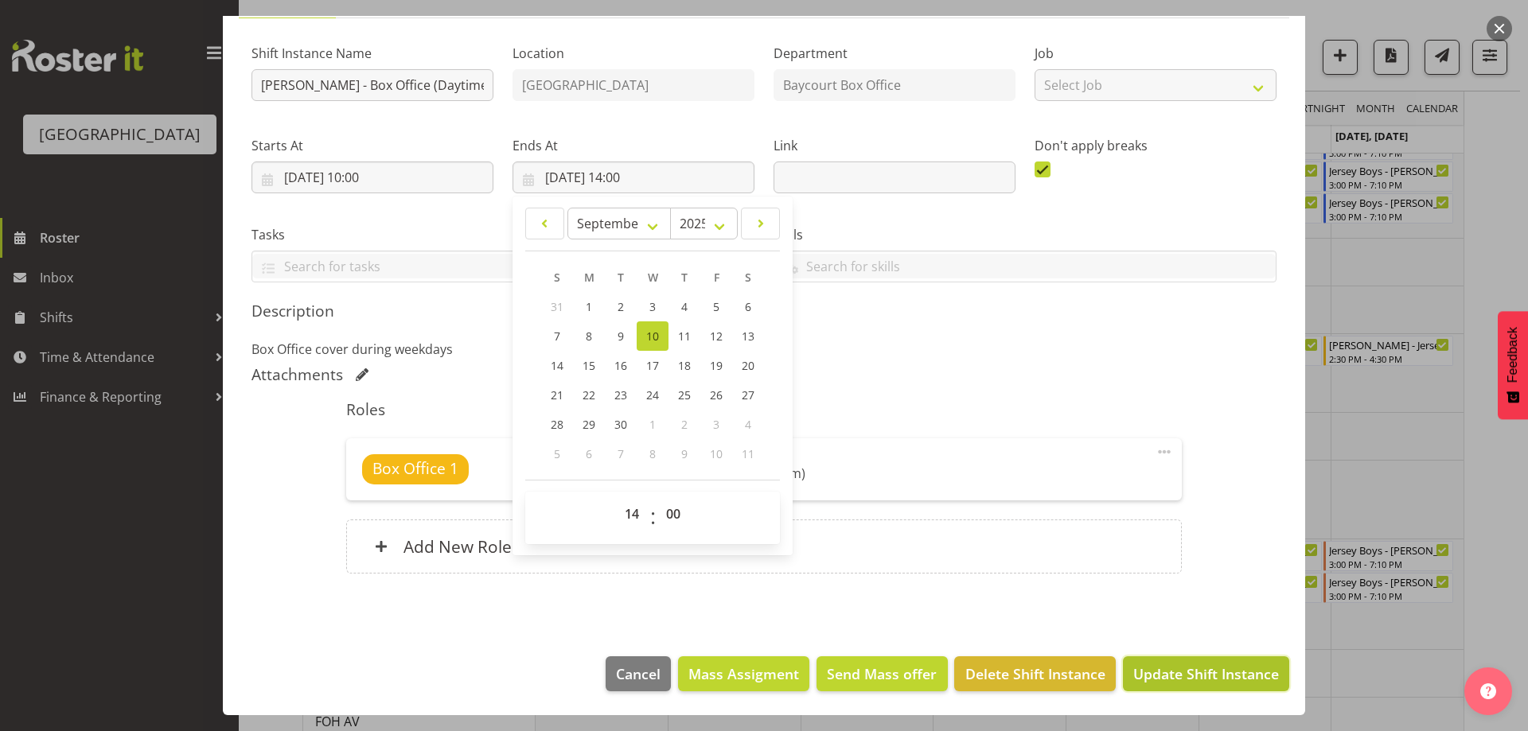
click at [1155, 669] on span "Update Shift Instance" at bounding box center [1206, 674] width 146 height 21
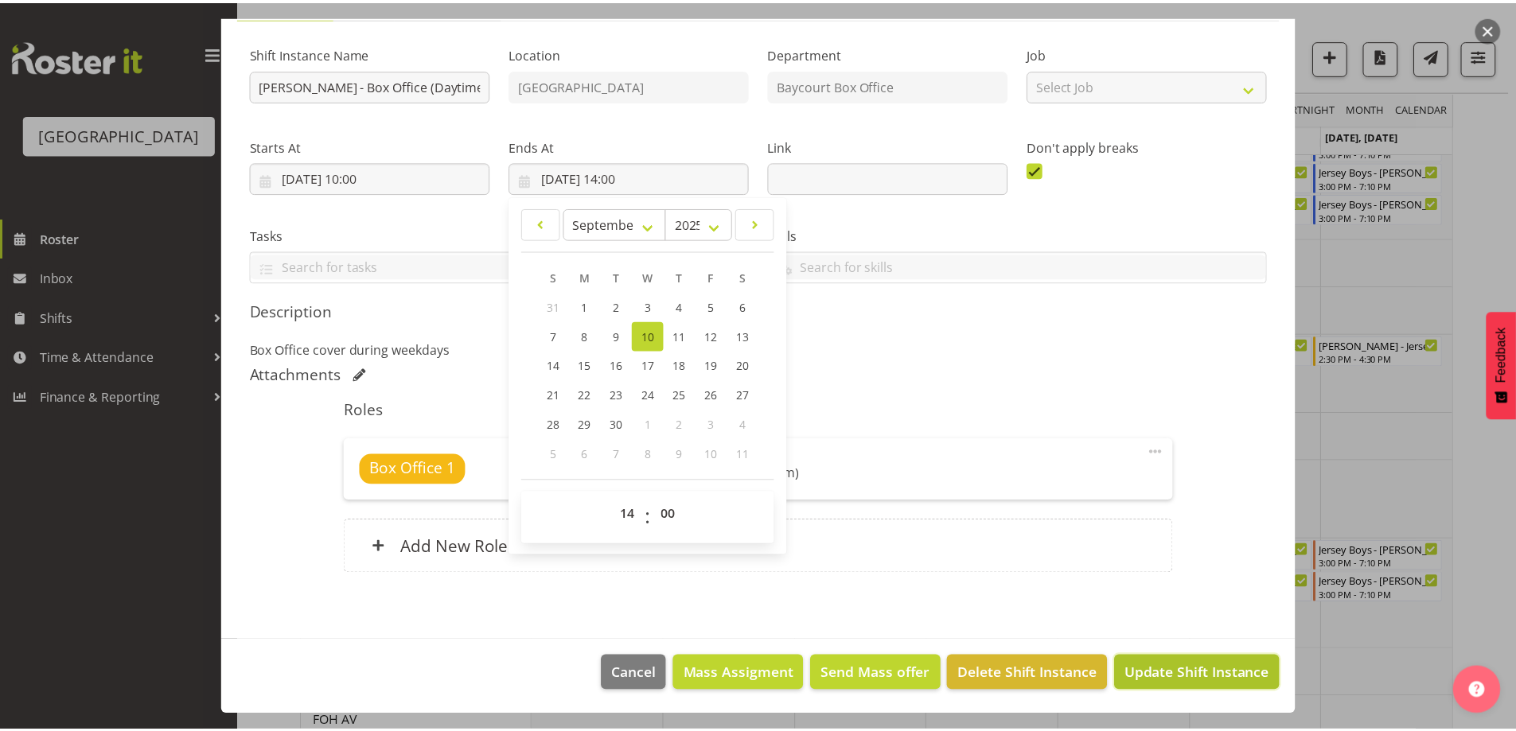
scroll to position [79, 0]
